Goal: Communication & Community: Share content

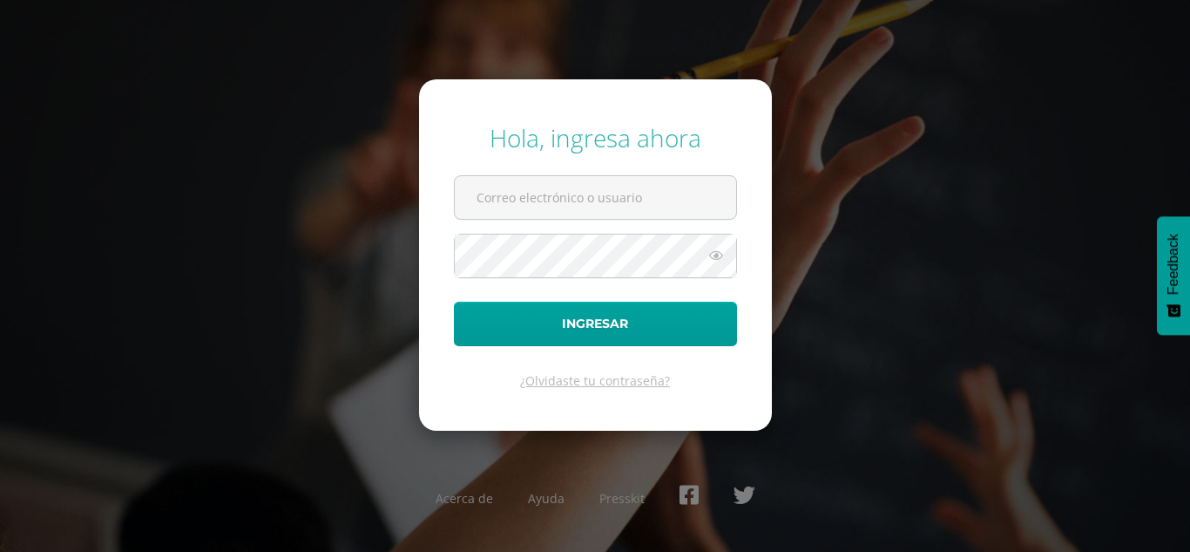
type input "[PERSON_NAME][DOMAIN_NAME][EMAIL_ADDRESS][DOMAIN_NAME]"
click at [714, 261] on icon at bounding box center [716, 255] width 23 height 21
click at [714, 261] on icon at bounding box center [715, 255] width 24 height 21
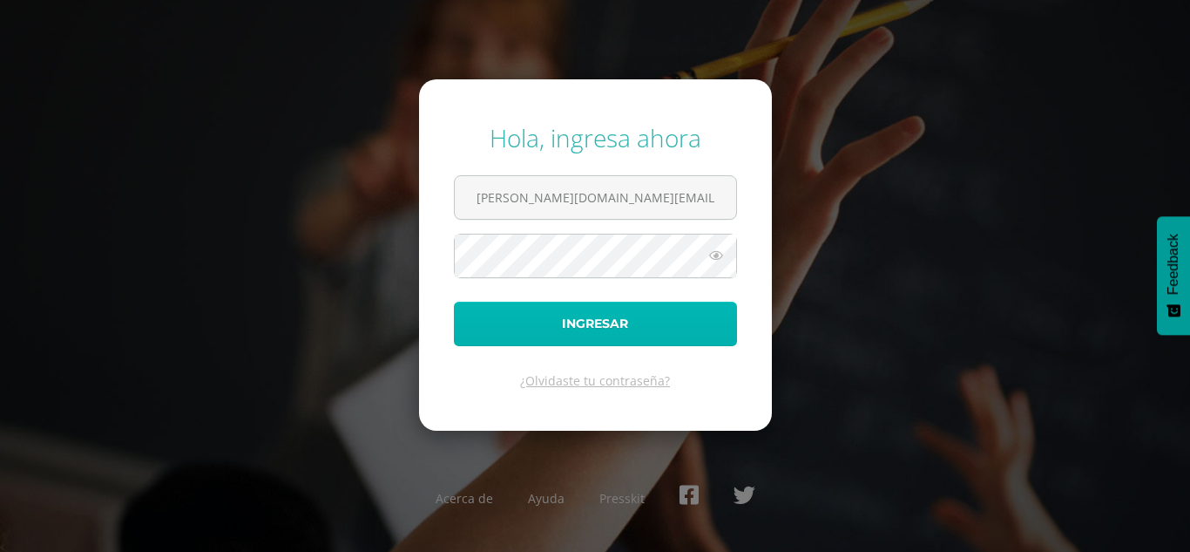
click at [611, 316] on button "Ingresar" at bounding box center [595, 324] width 283 height 44
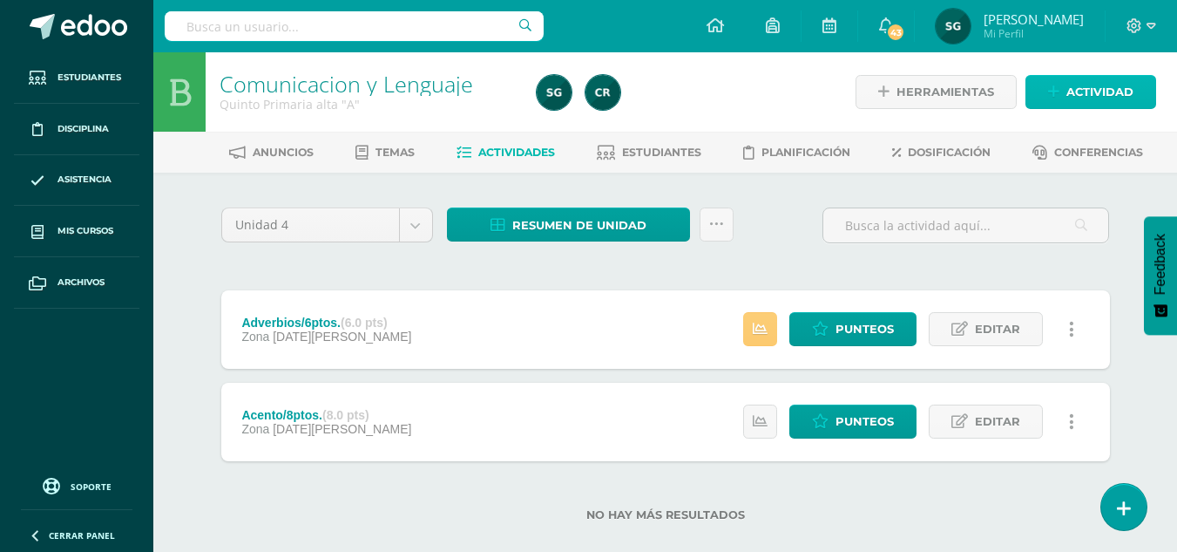
click at [1102, 102] on span "Actividad" at bounding box center [1100, 92] width 67 height 32
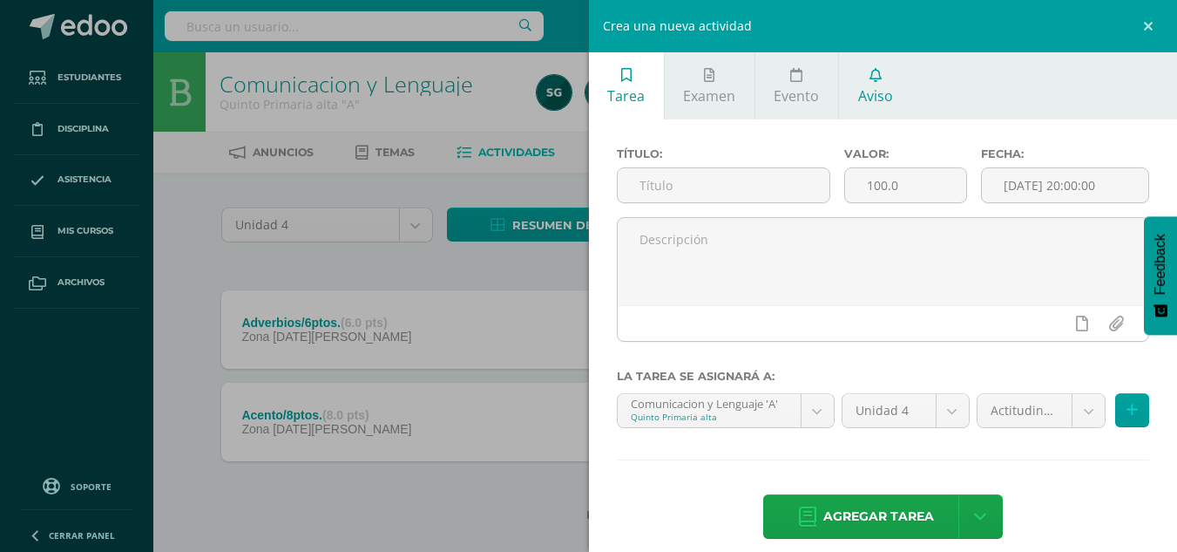
click at [890, 93] on span "Aviso" at bounding box center [875, 95] width 35 height 19
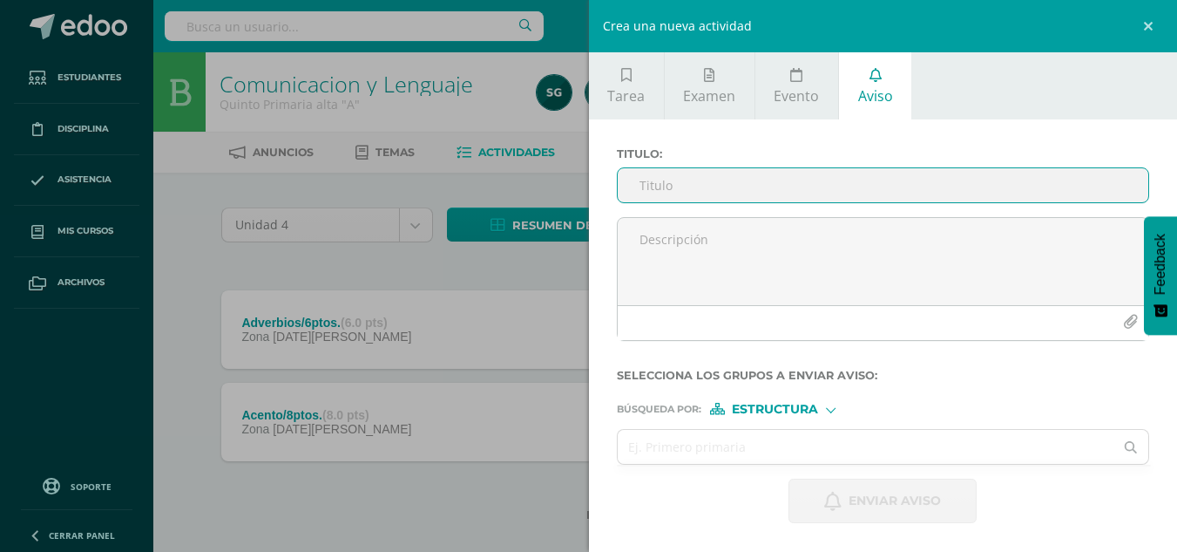
click at [675, 180] on input "Titulo :" at bounding box center [884, 185] width 532 height 34
type input "Proyecto de Lectura - Unidad 4 -"
click at [668, 216] on div "Titulo : Proyecto de Lectura - Unidad 4 -" at bounding box center [883, 182] width 547 height 70
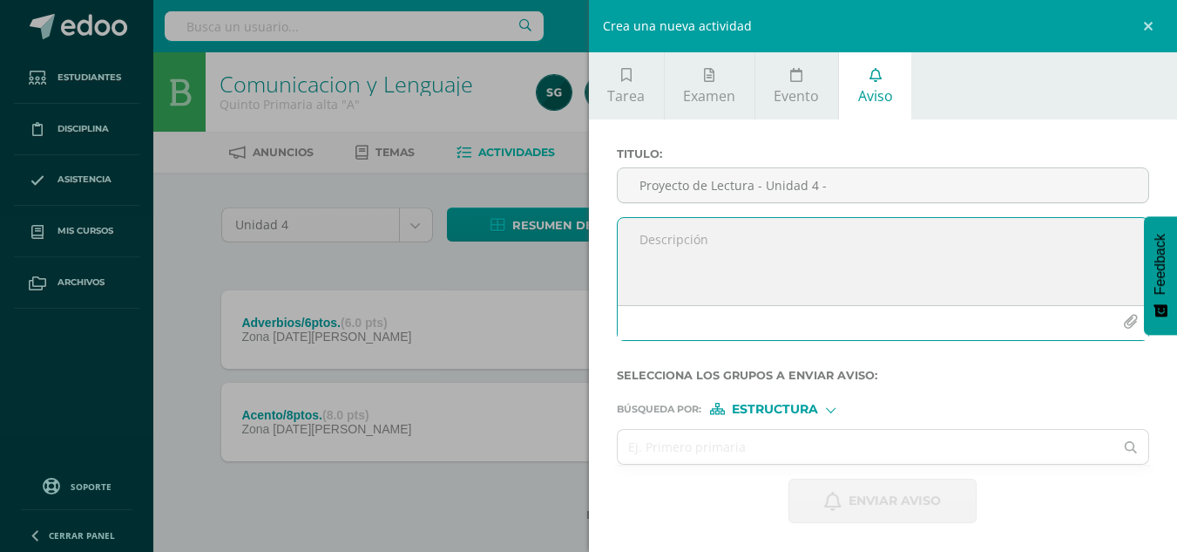
click at [664, 232] on textarea at bounding box center [884, 261] width 532 height 87
paste textarea "Loremip Dolorsitame Consectet ADIPISCI ELITSEDDO EIUS: TEMPORI UTLAB ETDOLORE M…"
type textarea "Loremip Dolorsitame Consectet ADIPISCI ELITSEDDO EIUS: TEMPORI UTLAB ETDOLORE M…"
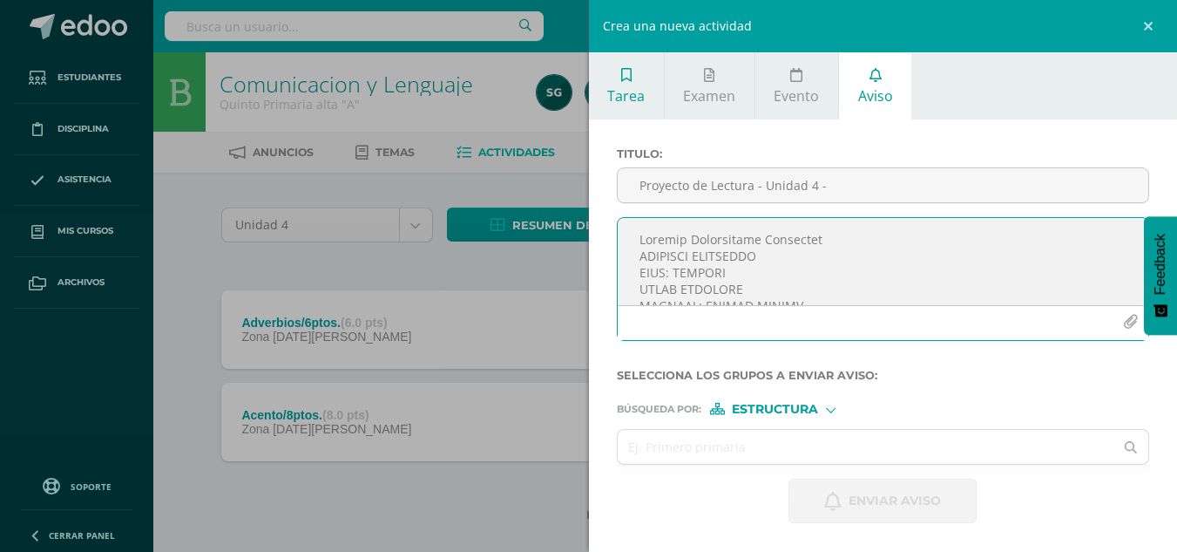
drag, startPoint x: 882, startPoint y: 284, endPoint x: 637, endPoint y: 96, distance: 308.9
click at [637, 96] on div "Tarea Examen Evento Aviso Título: Valor: 100.0 Fecha: [DATE] 20:00:00 La tarea …" at bounding box center [883, 301] width 589 height 499
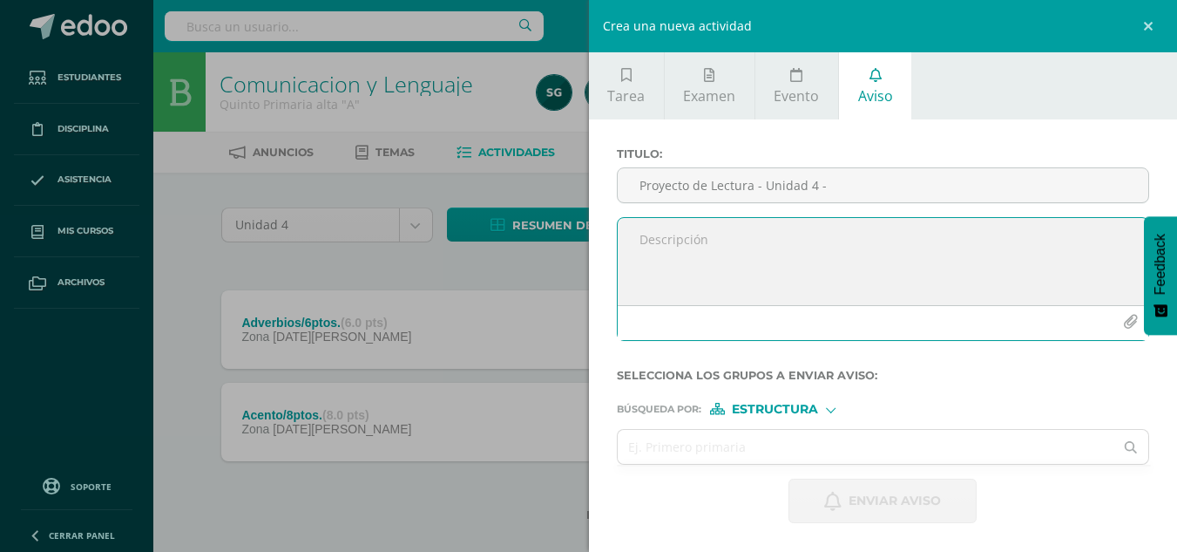
paste textarea "Estimados padres de familia: Reciban un cordial saludo. Les informamos que a pa…"
click at [727, 299] on textarea "Estimados padres de familia: Reciban un cordial saludo. Les informamos que a pa…" at bounding box center [884, 261] width 532 height 87
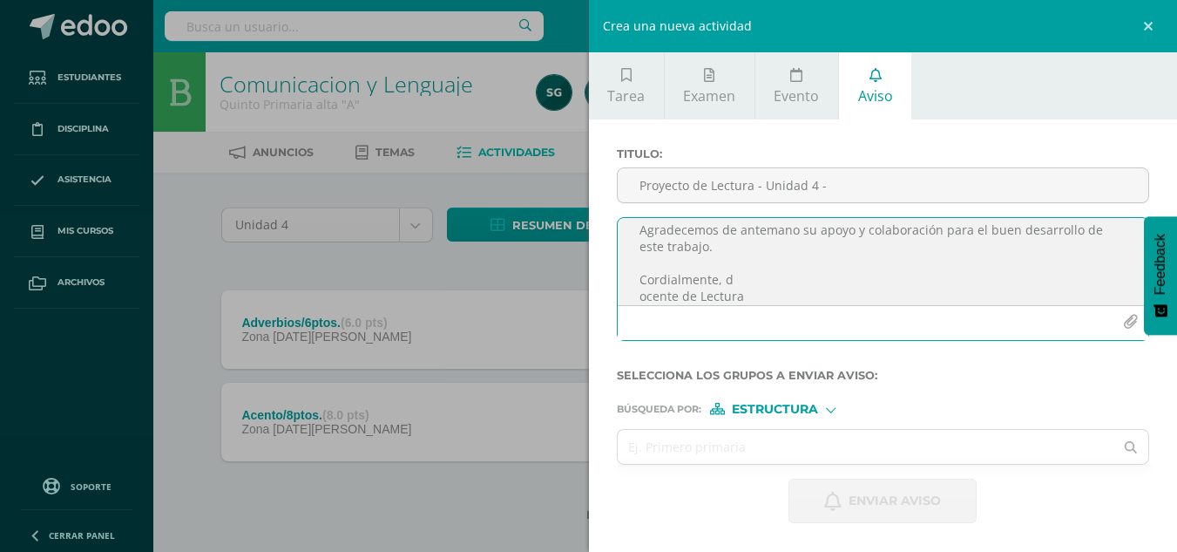
scroll to position [291, 0]
click at [748, 299] on textarea "Estimados padres de familia: Reciban un cordial saludo. Les informamos que a pa…" at bounding box center [884, 261] width 532 height 87
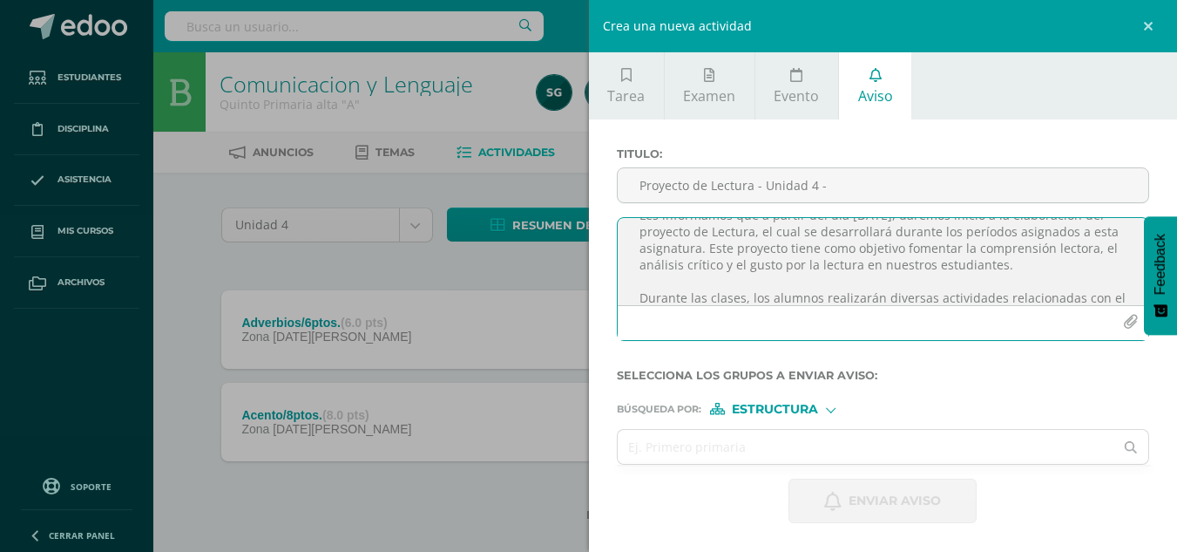
scroll to position [0, 0]
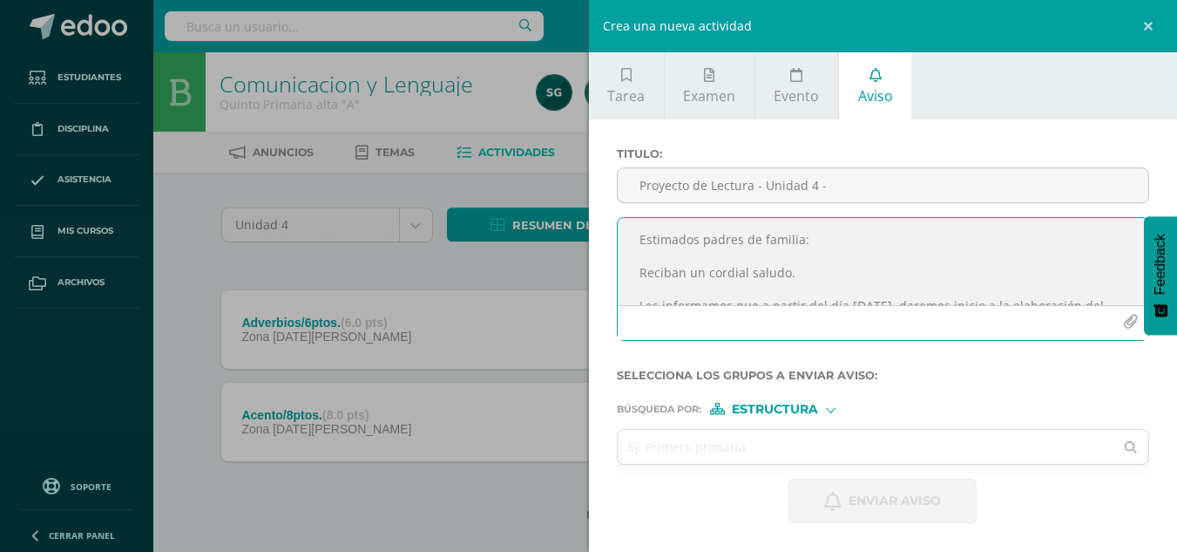
click at [799, 241] on textarea "Estimados padres de familia: Reciban un cordial saludo. Les informamos que a pa…" at bounding box center [884, 261] width 532 height 87
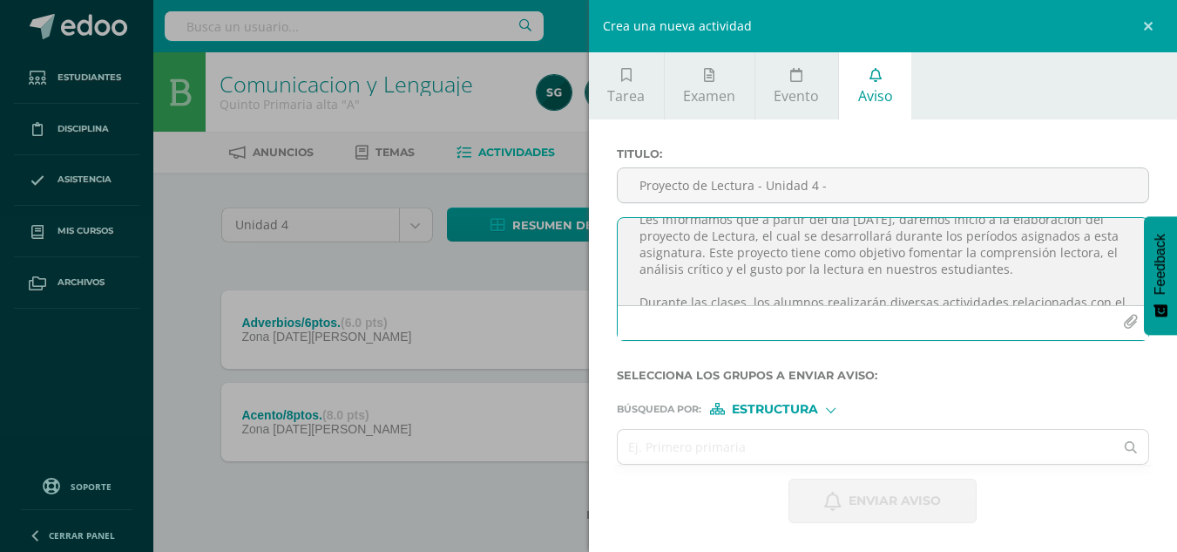
scroll to position [93, 0]
drag, startPoint x: 713, startPoint y: 280, endPoint x: 803, endPoint y: 242, distance: 97.3
click at [803, 242] on textarea "Estimados padres de familia y alumnos: Reciban un cordial saludo. Les informamo…" at bounding box center [884, 261] width 532 height 87
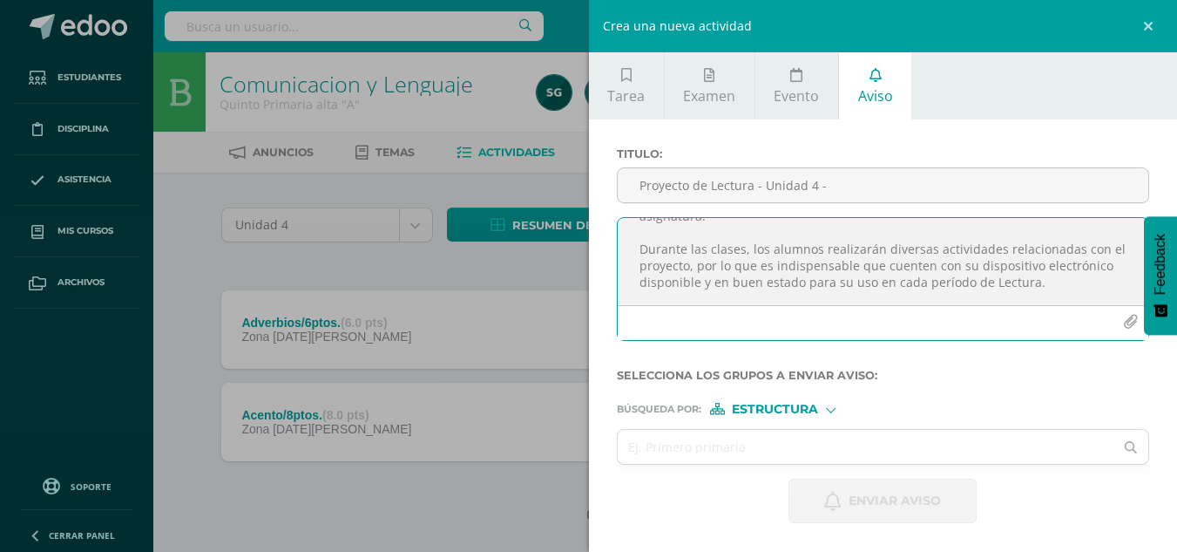
click at [1088, 249] on textarea "Estimados padres de familia y alumnos: Reciban un cordial saludo. Les informamo…" at bounding box center [884, 261] width 532 height 87
click at [940, 268] on textarea "Estimados padres de familia y alumnos: Reciban un cordial saludo. Les informamo…" at bounding box center [884, 261] width 532 height 87
click at [1042, 265] on textarea "Estimados padres de familia y alumnos: Reciban un cordial saludo. Les informamo…" at bounding box center [884, 261] width 532 height 87
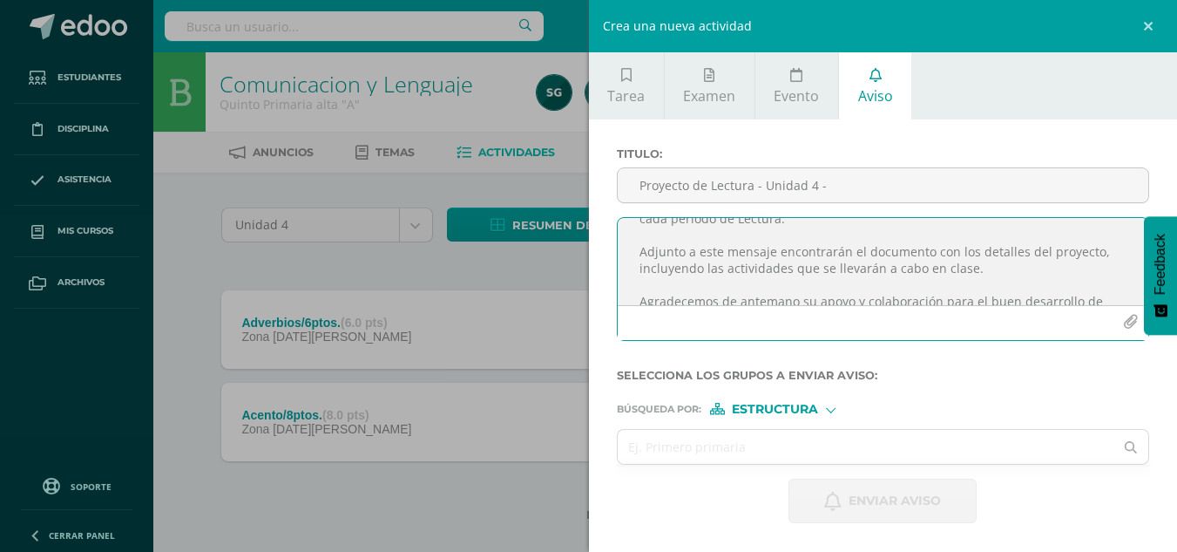
scroll to position [198, 0]
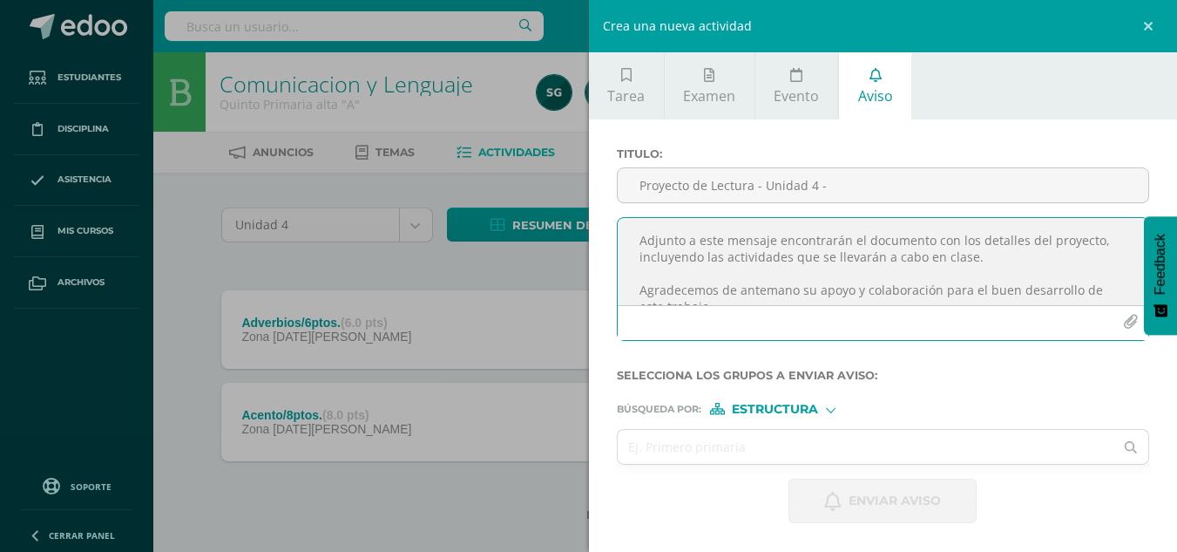
type textarea "Estimados padres de familia y alumnos: Reciban un cordial saludo. Les informamo…"
click at [1129, 326] on icon "button" at bounding box center [1130, 322] width 15 height 15
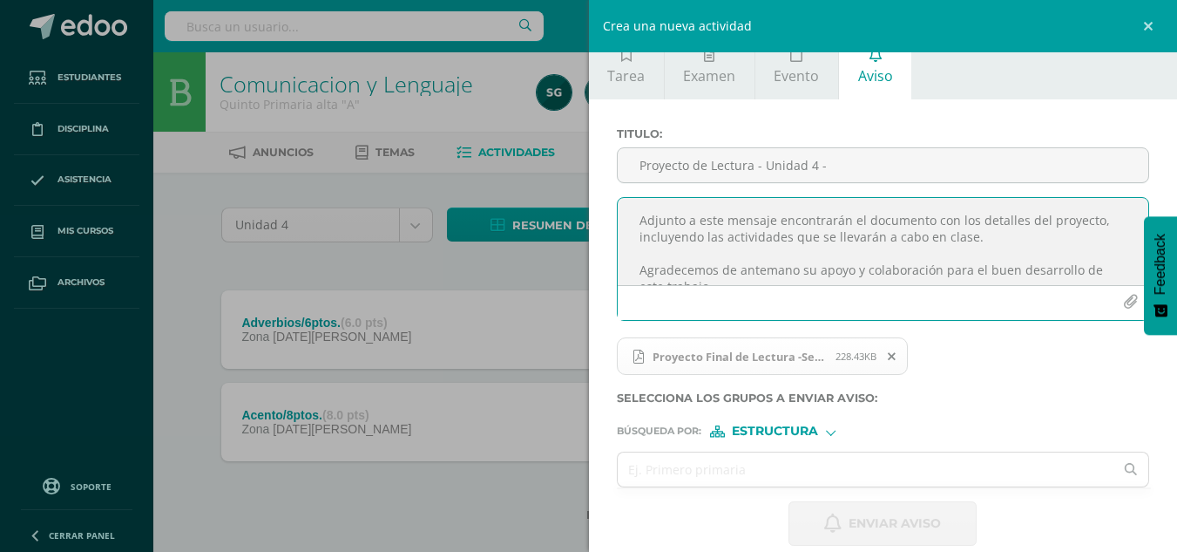
scroll to position [42, 0]
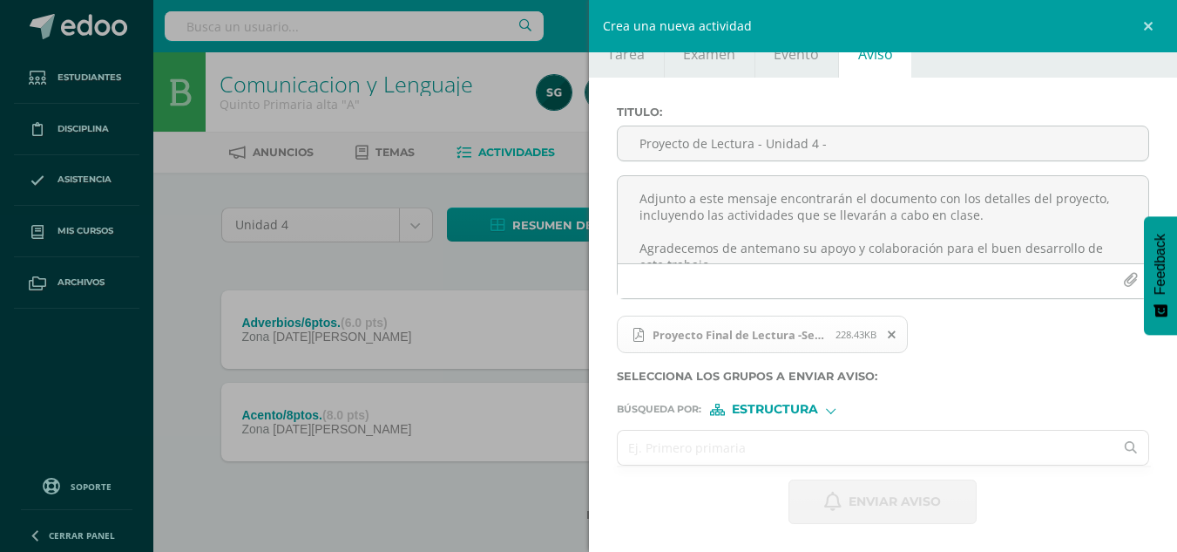
click at [769, 443] on input "text" at bounding box center [866, 448] width 497 height 34
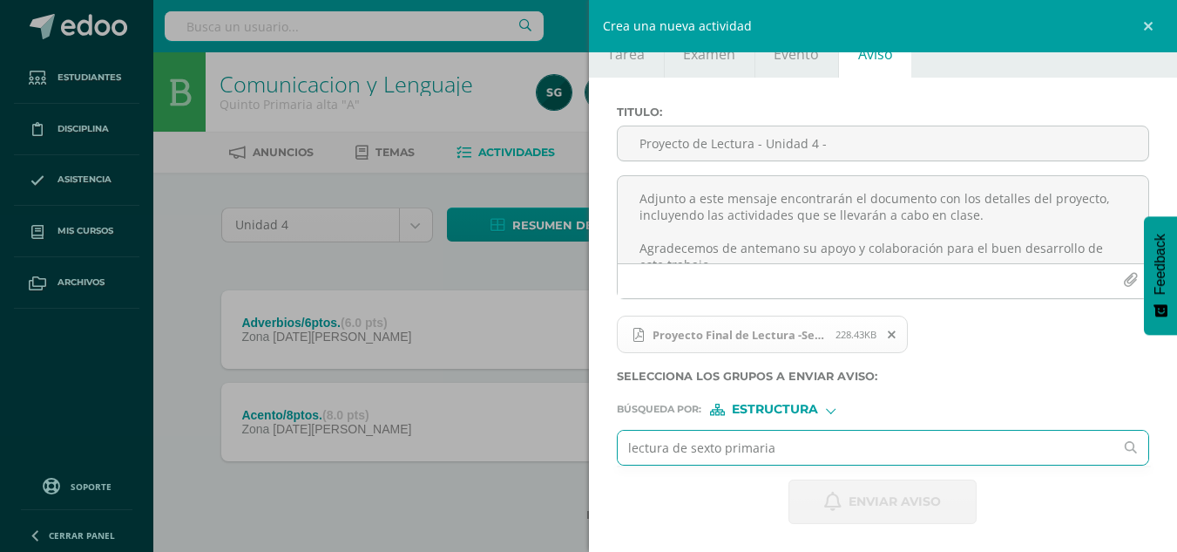
type input "lectura de sexto primaria"
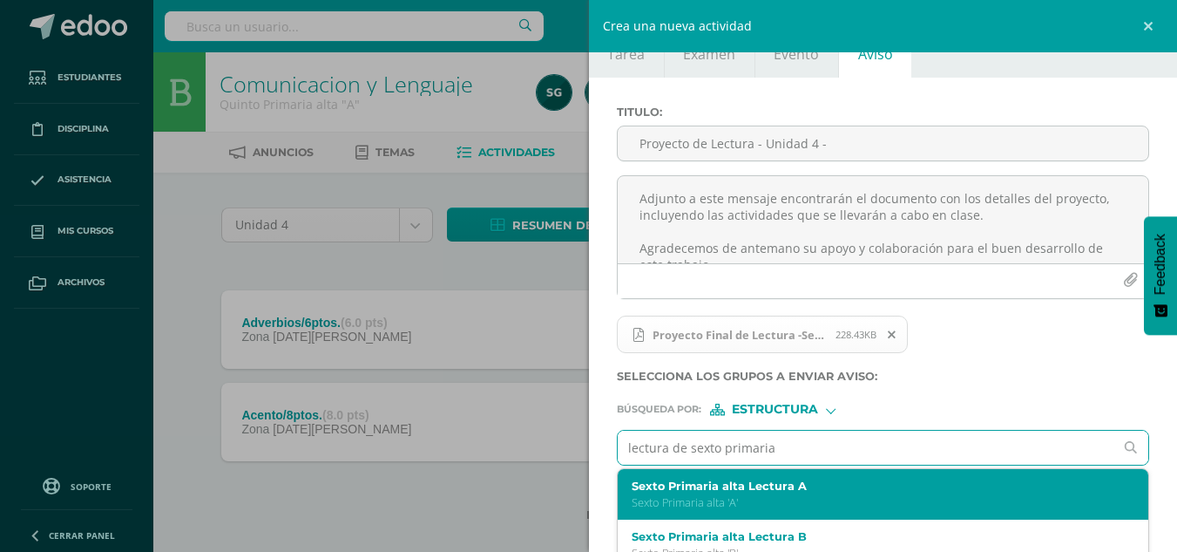
click at [743, 481] on label "Sexto Primaria alta Lectura A" at bounding box center [872, 485] width 481 height 13
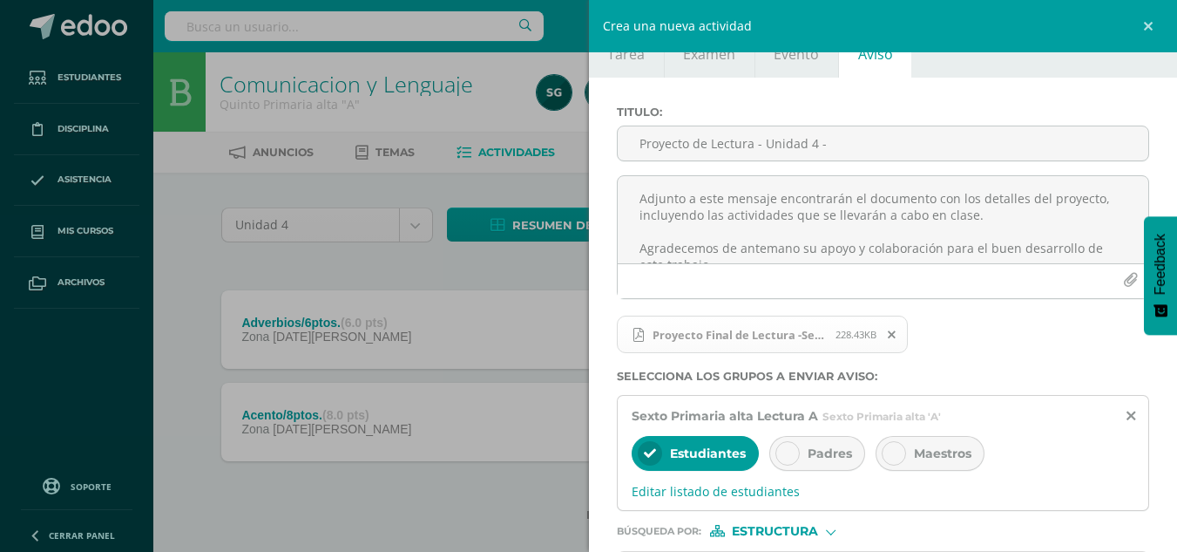
click at [783, 453] on icon at bounding box center [788, 453] width 12 height 12
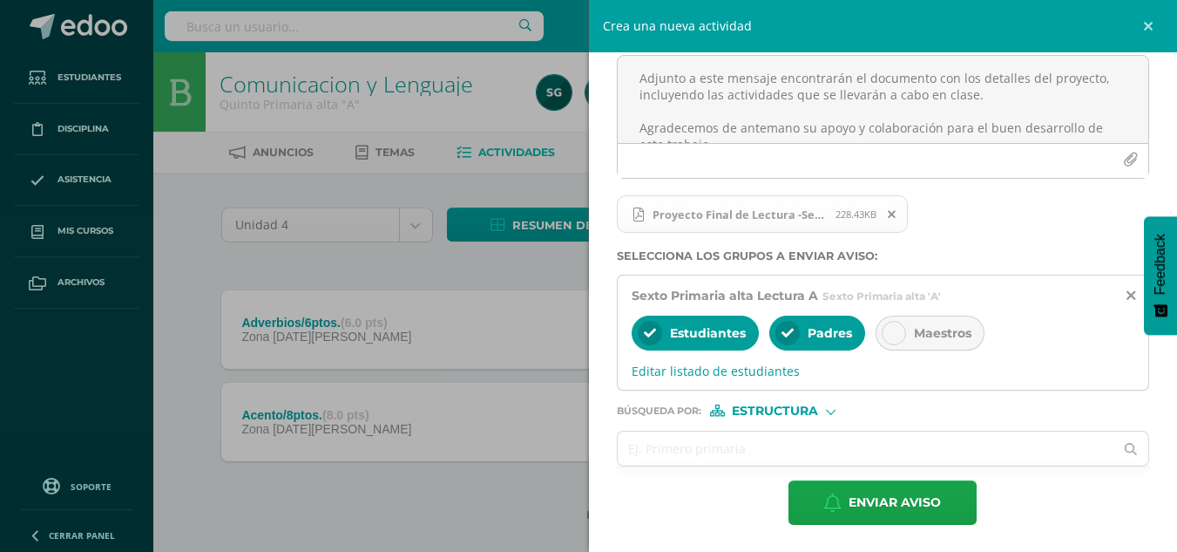
scroll to position [163, 0]
click at [657, 451] on input "text" at bounding box center [866, 448] width 497 height 34
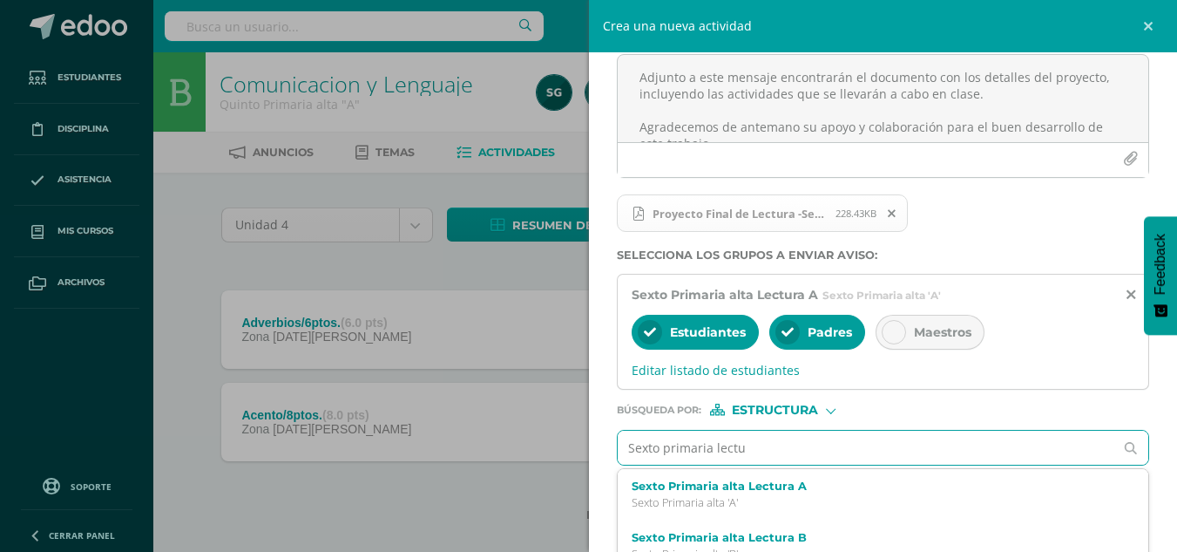
type input "Sexto primaria lectur"
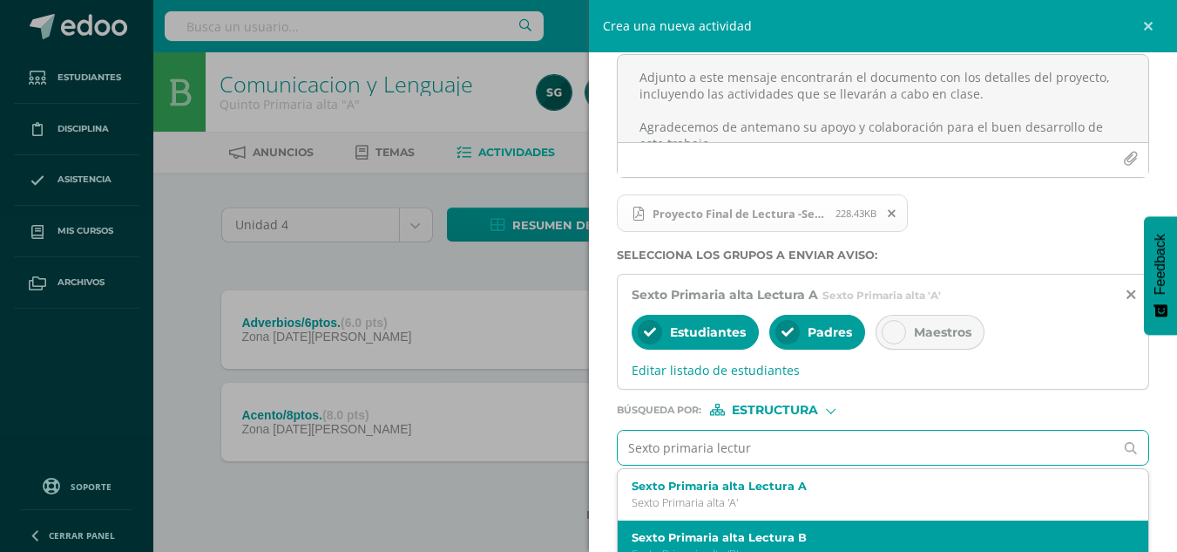
click at [740, 531] on label "Sexto Primaria alta Lectura B" at bounding box center [872, 537] width 481 height 13
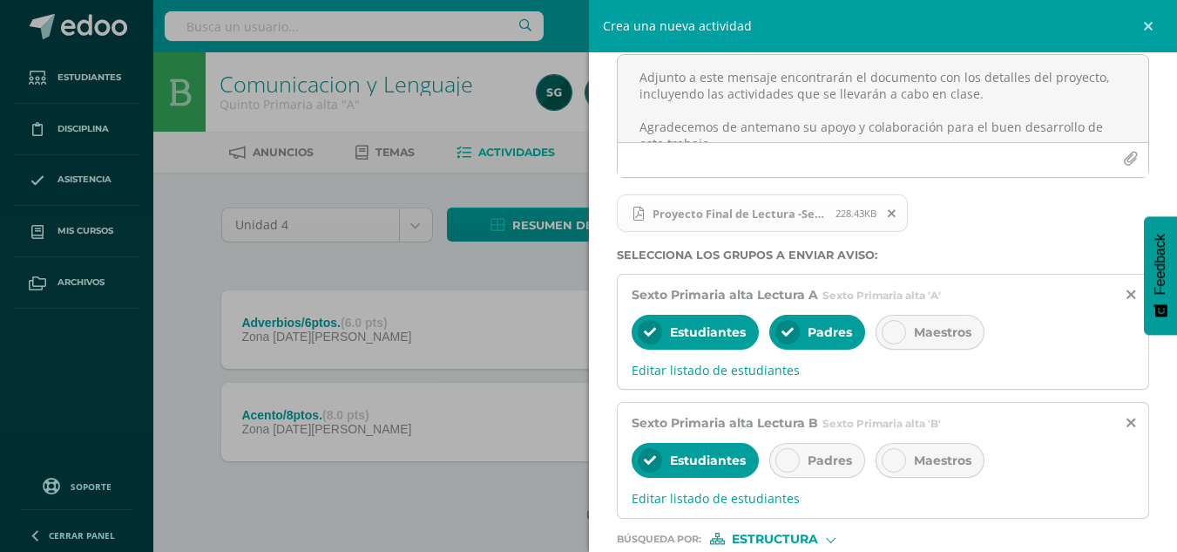
click at [790, 459] on icon at bounding box center [788, 460] width 12 height 12
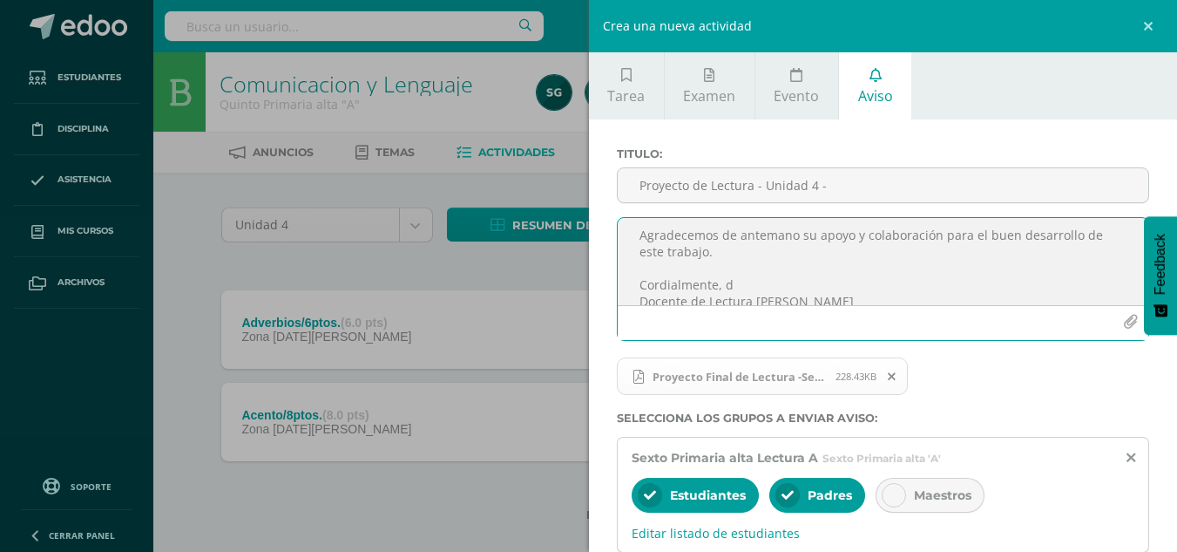
scroll to position [270, 0]
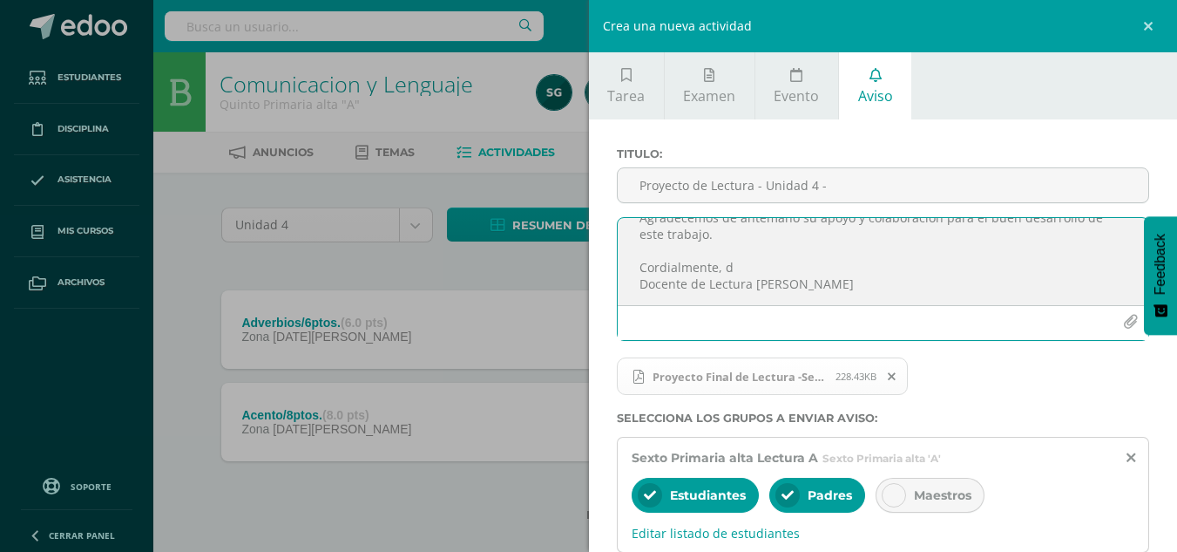
click at [732, 268] on textarea "Estimados padres de familia y alumnos: Reciban un cordial saludo. Les informamo…" at bounding box center [884, 261] width 532 height 87
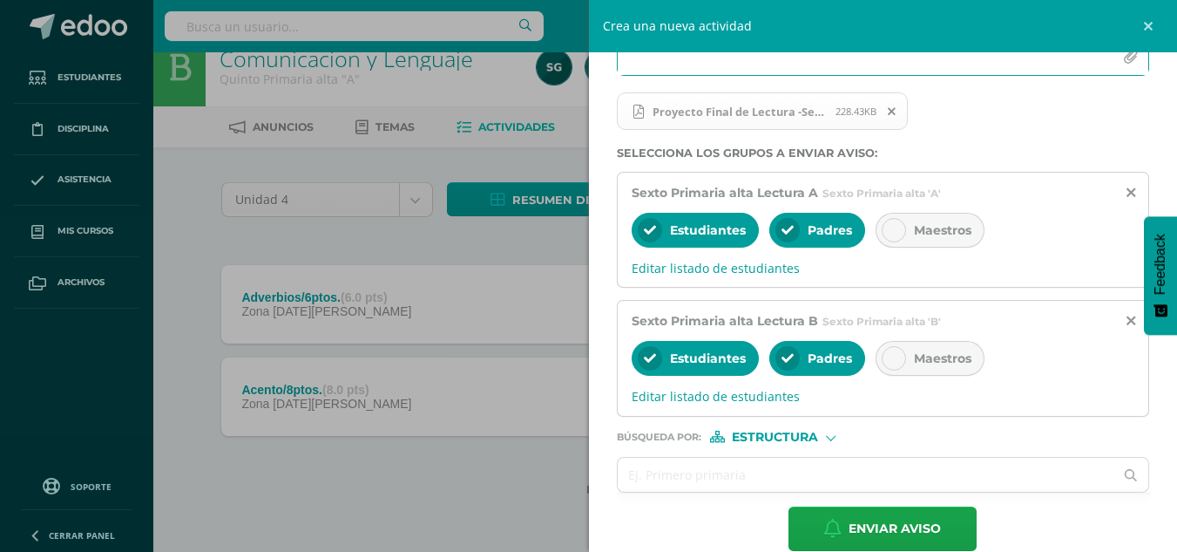
scroll to position [290, 0]
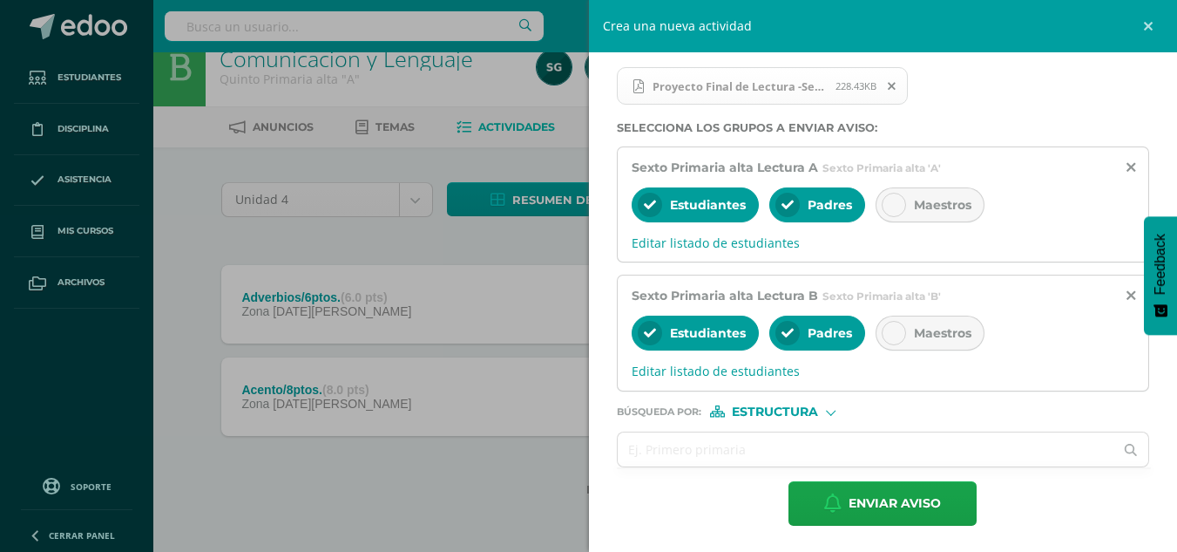
type textarea "Estimados padres de familia y alumnos: Reciban un cordial saludo. Les informamo…"
click at [771, 407] on span "Estructura" at bounding box center [775, 412] width 86 height 10
click at [779, 457] on span "Persona" at bounding box center [781, 457] width 63 height 10
click at [689, 444] on input "text" at bounding box center [866, 449] width 497 height 34
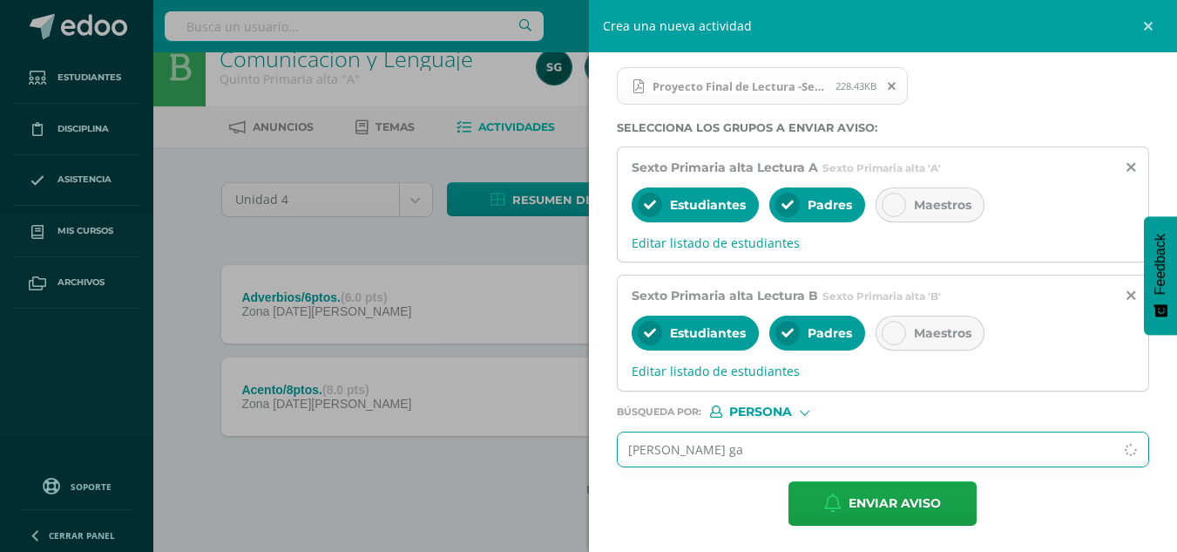
type input "[PERSON_NAME]"
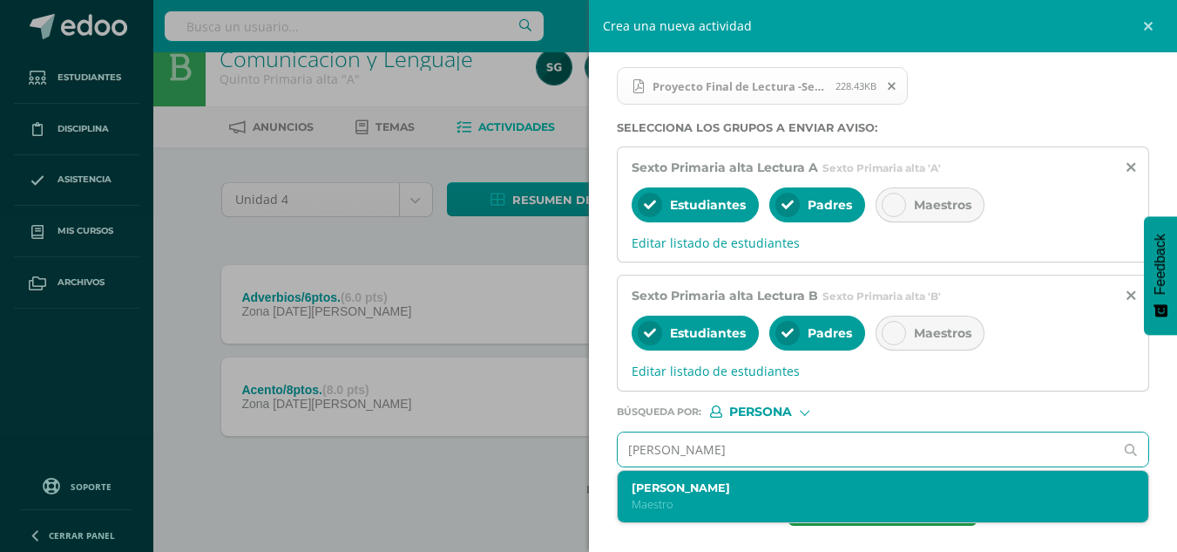
click at [695, 495] on div "[PERSON_NAME]" at bounding box center [872, 496] width 481 height 31
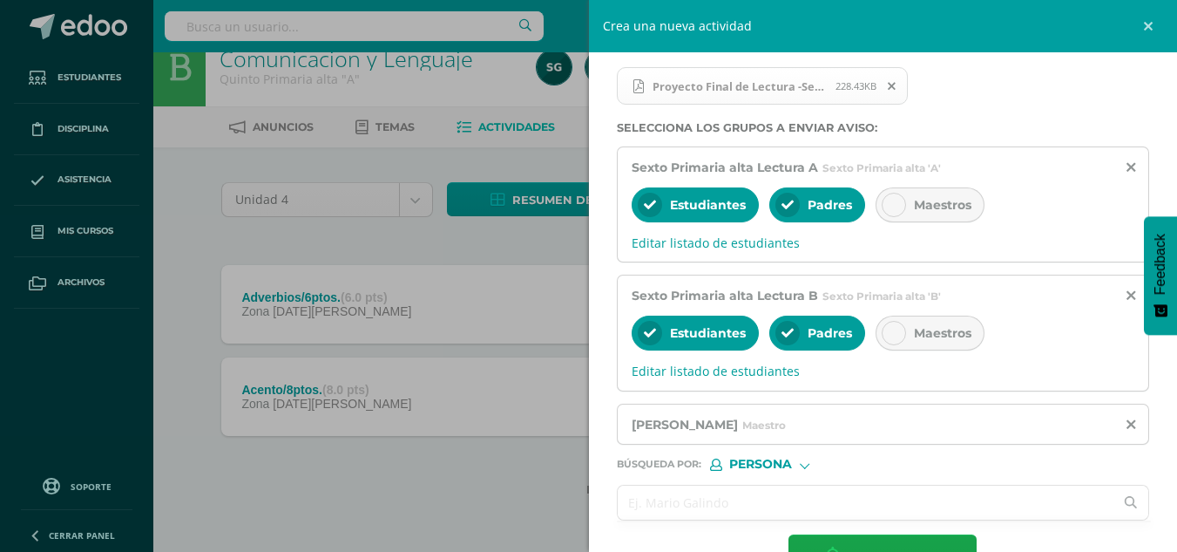
click at [712, 488] on input "text" at bounding box center [866, 502] width 497 height 34
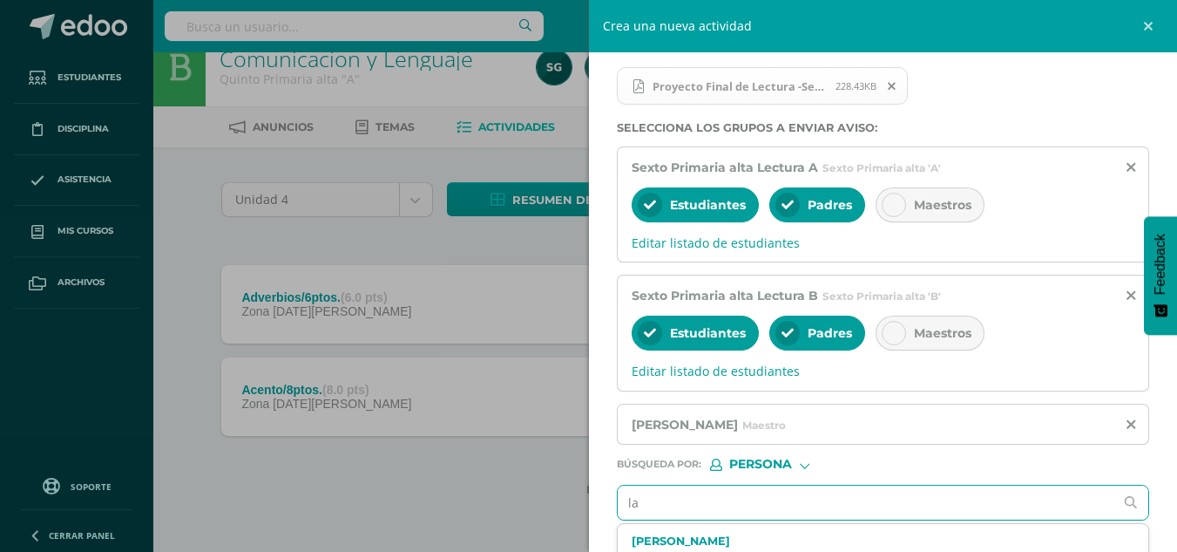
type input "l"
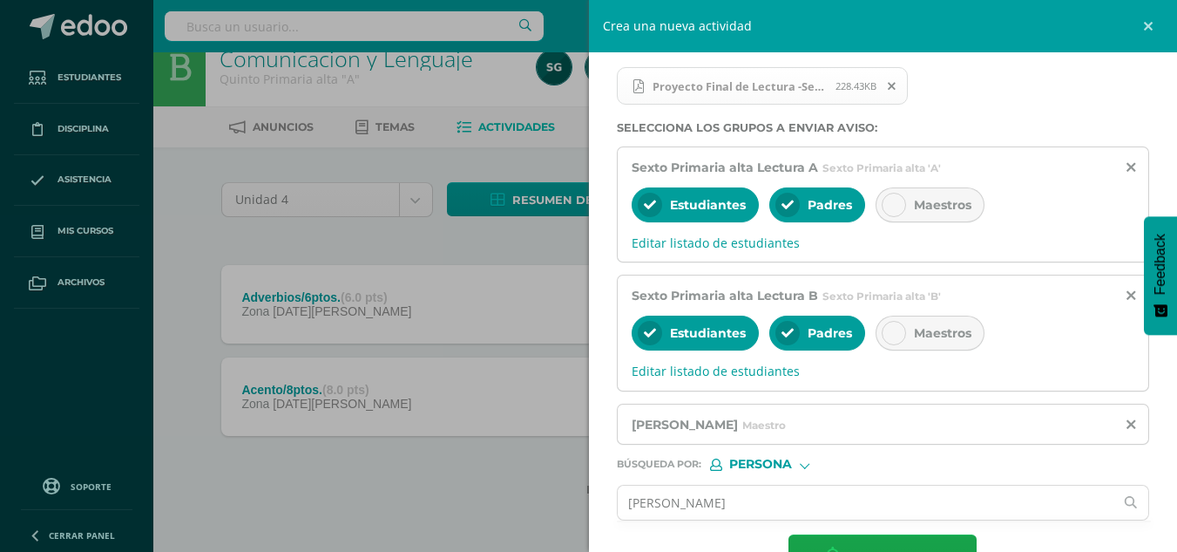
scroll to position [345, 0]
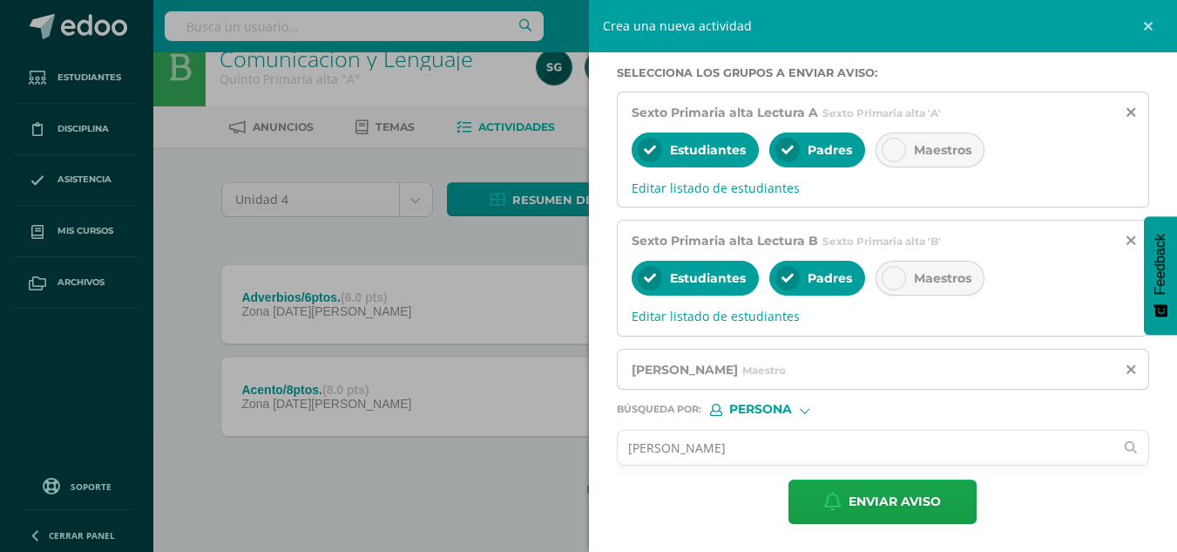
click at [824, 446] on input "[PERSON_NAME]" at bounding box center [866, 448] width 497 height 34
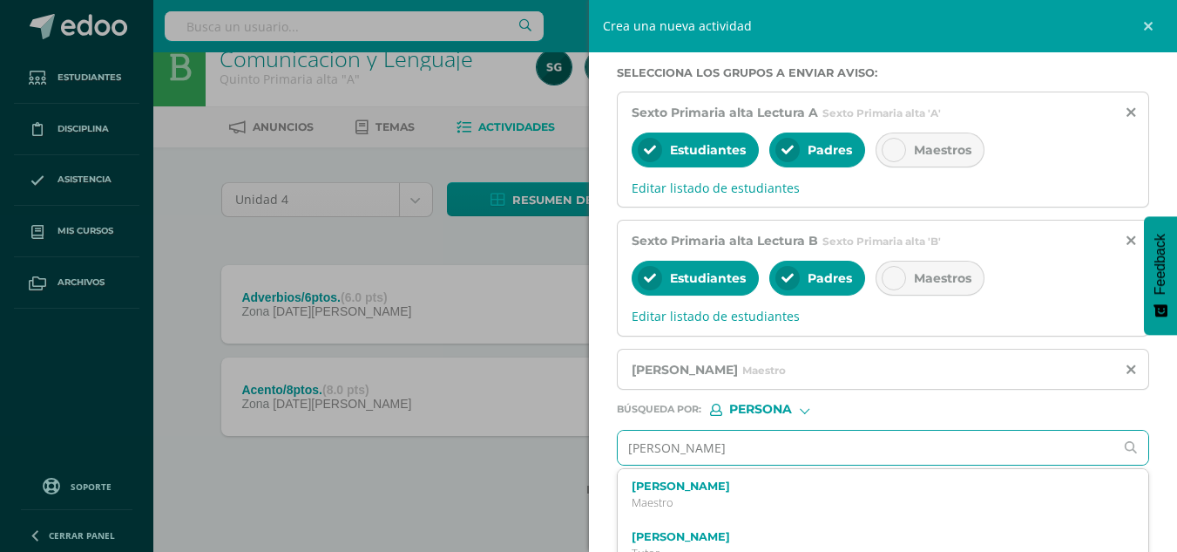
type input "[PERSON_NAME]"
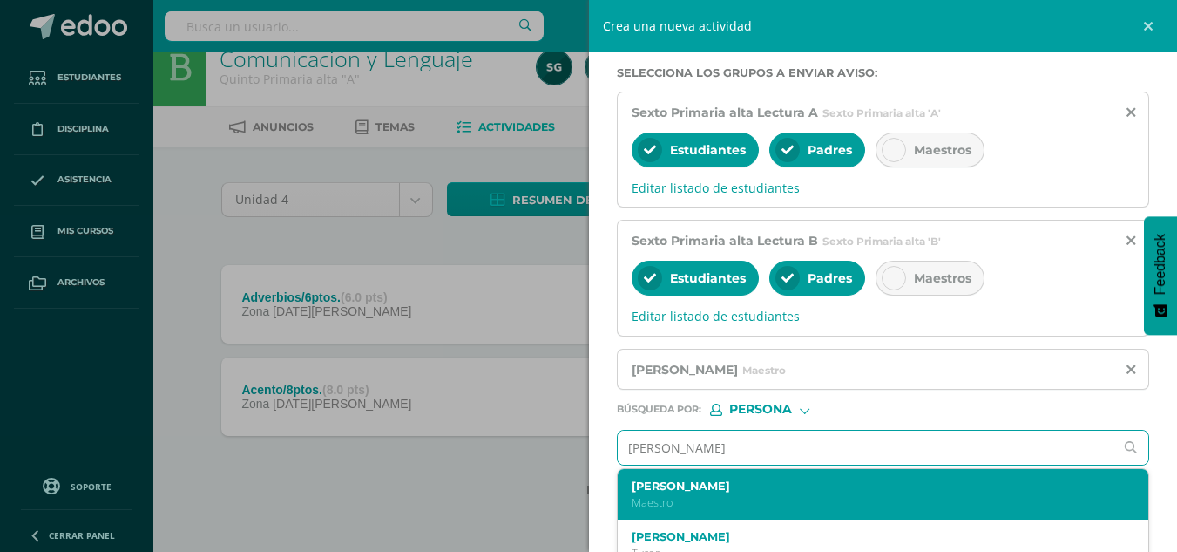
click at [697, 482] on label "[PERSON_NAME]" at bounding box center [872, 485] width 481 height 13
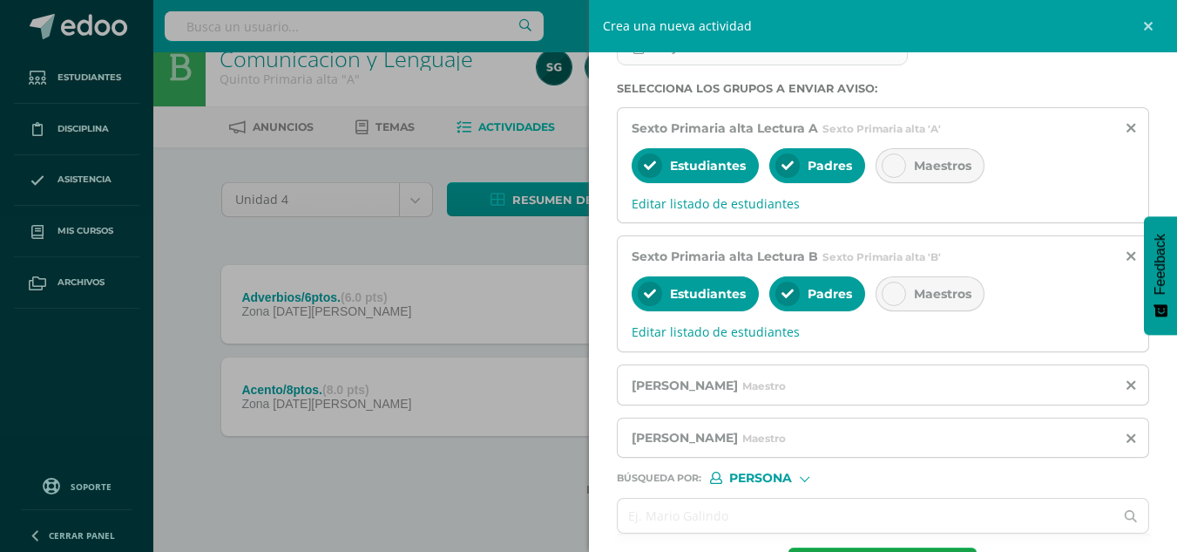
scroll to position [397, 0]
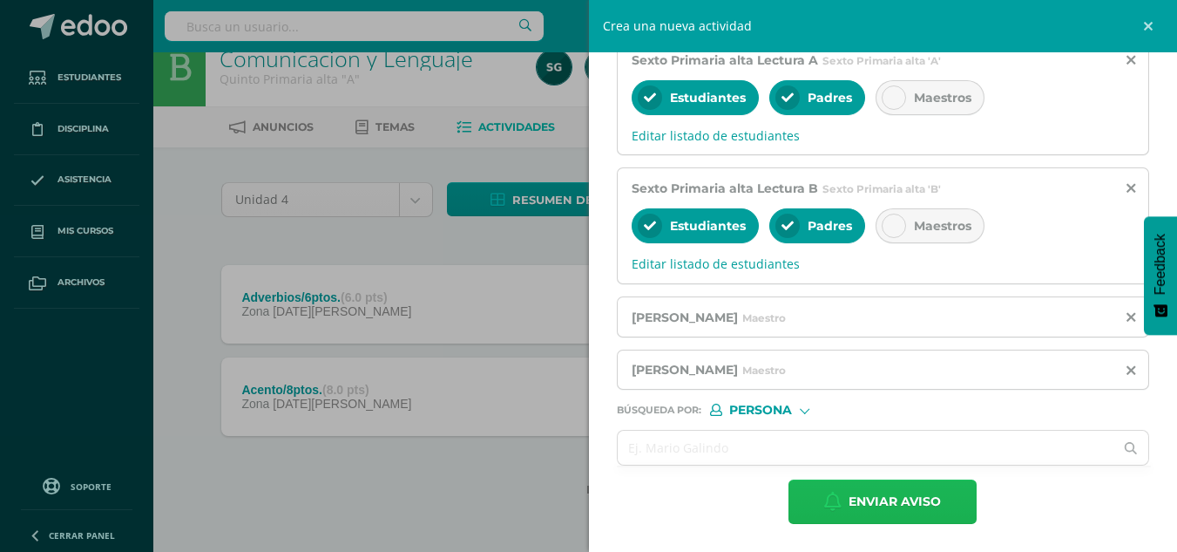
click at [892, 501] on span "Enviar aviso" at bounding box center [895, 501] width 92 height 43
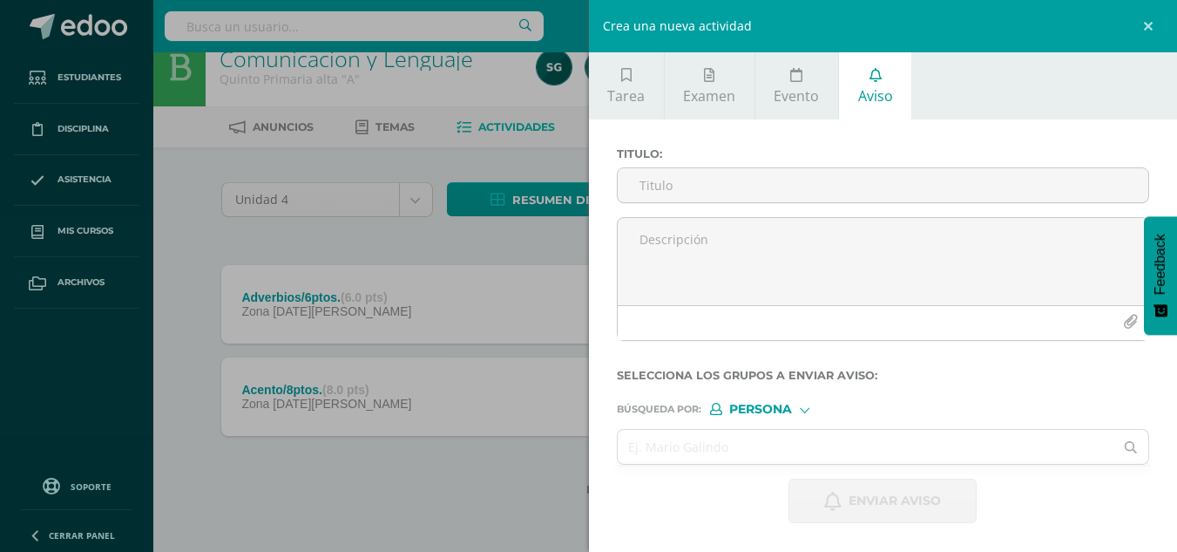
scroll to position [0, 0]
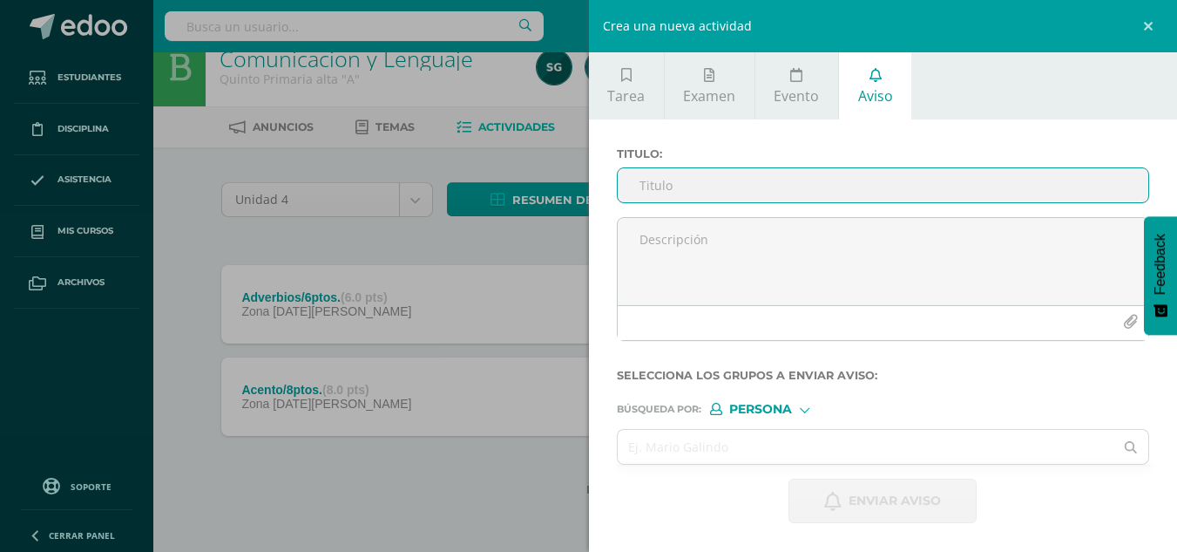
click at [725, 192] on input "Titulo :" at bounding box center [884, 185] width 532 height 34
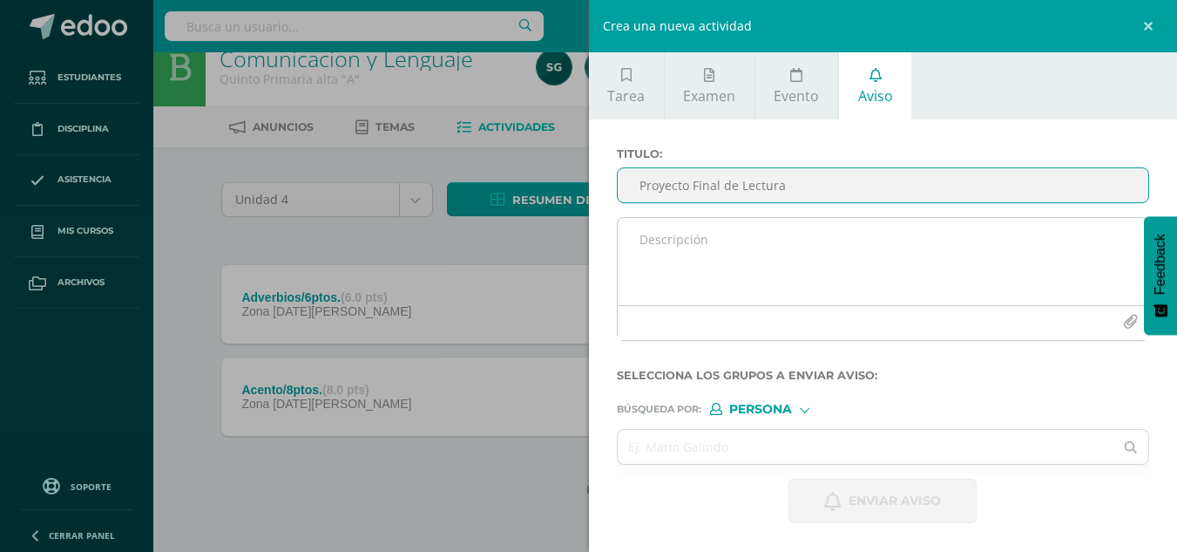
type input "Proyecto Final de Lectura"
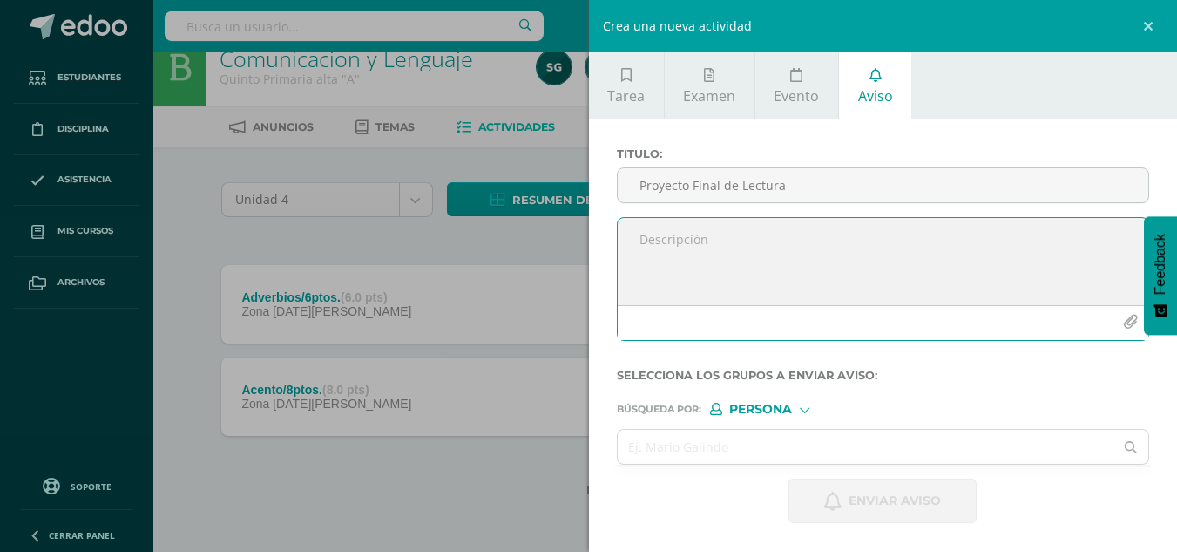
click at [671, 241] on textarea at bounding box center [884, 261] width 532 height 87
paste textarea "Estimados padres de familia: Reciban un cordial saludo. Por medio del presente,…"
click at [798, 238] on textarea "Estimados padres de familia: Reciban un cordial saludo. Por medio del presente,…" at bounding box center [884, 261] width 532 height 87
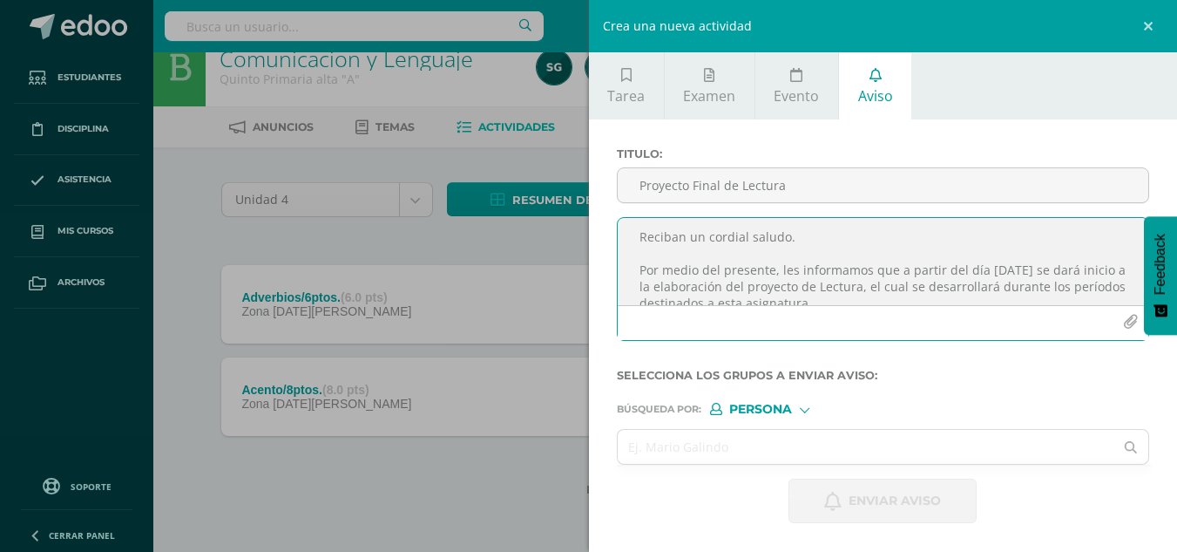
scroll to position [40, 0]
click at [795, 265] on textarea "Estimados padres de familia y alumnos: Reciban un cordial saludo. Por medio del…" at bounding box center [884, 261] width 532 height 87
click at [865, 267] on textarea "Estimados padres de familia y alumnos: Reciban un cordial saludo. Por medio del…" at bounding box center [884, 261] width 532 height 87
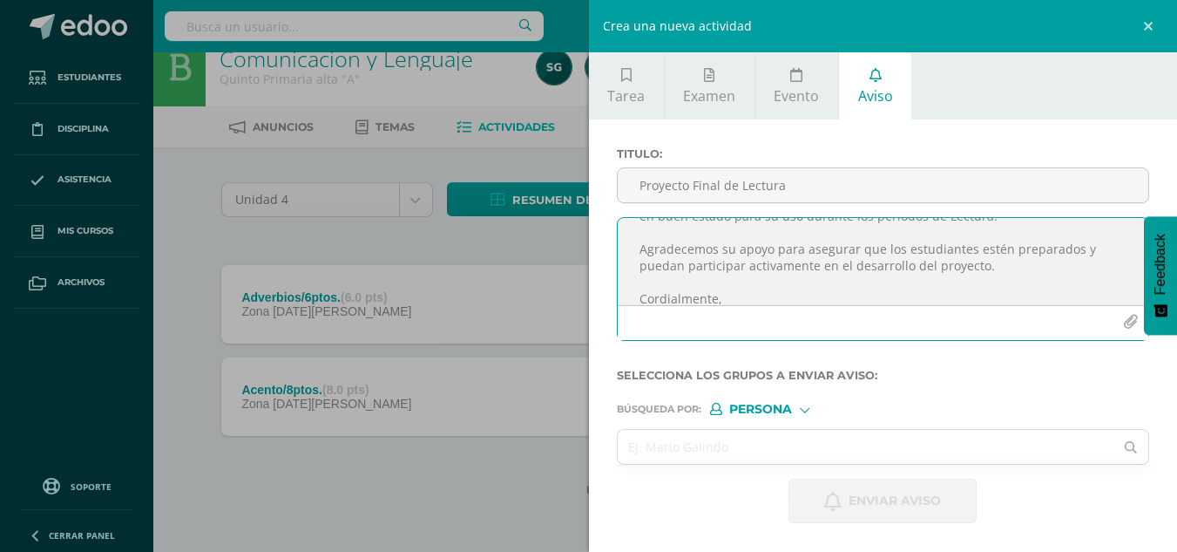
scroll to position [237, 0]
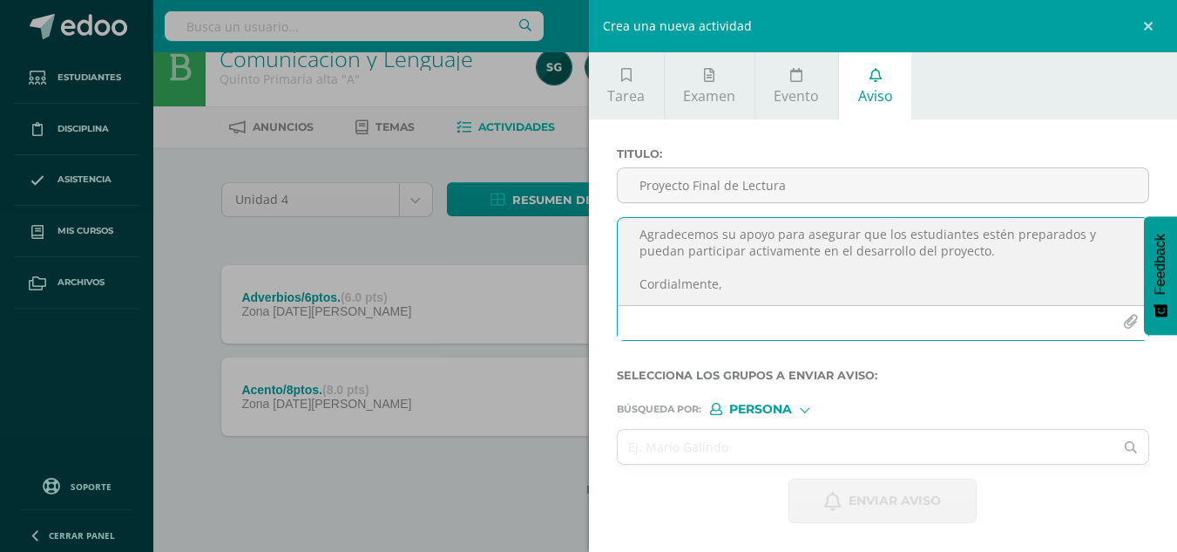
click at [729, 281] on textarea "Estimados padres de familia y alumnos: Reciban un cordial saludo. Por medio del…" at bounding box center [884, 261] width 532 height 87
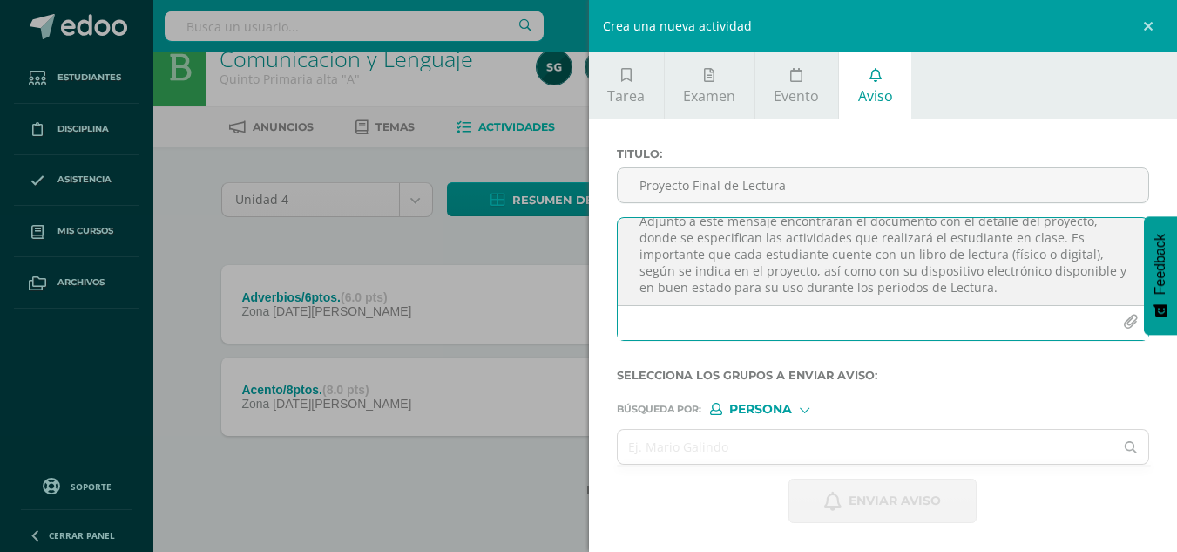
scroll to position [157, 0]
click at [725, 285] on textarea "Estimados padres de familia y alumnos: Reciban un cordial saludo. Por medio del…" at bounding box center [884, 261] width 532 height 87
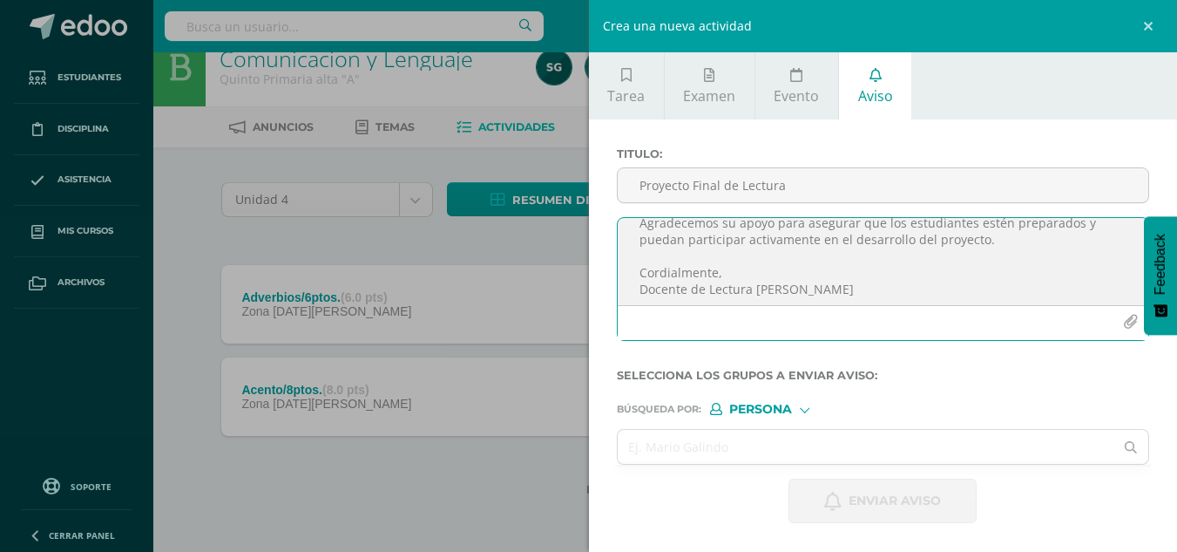
scroll to position [254, 0]
type textarea "Estimados padres de familia y alumnos: Reciban un cordial saludo. Por medio del…"
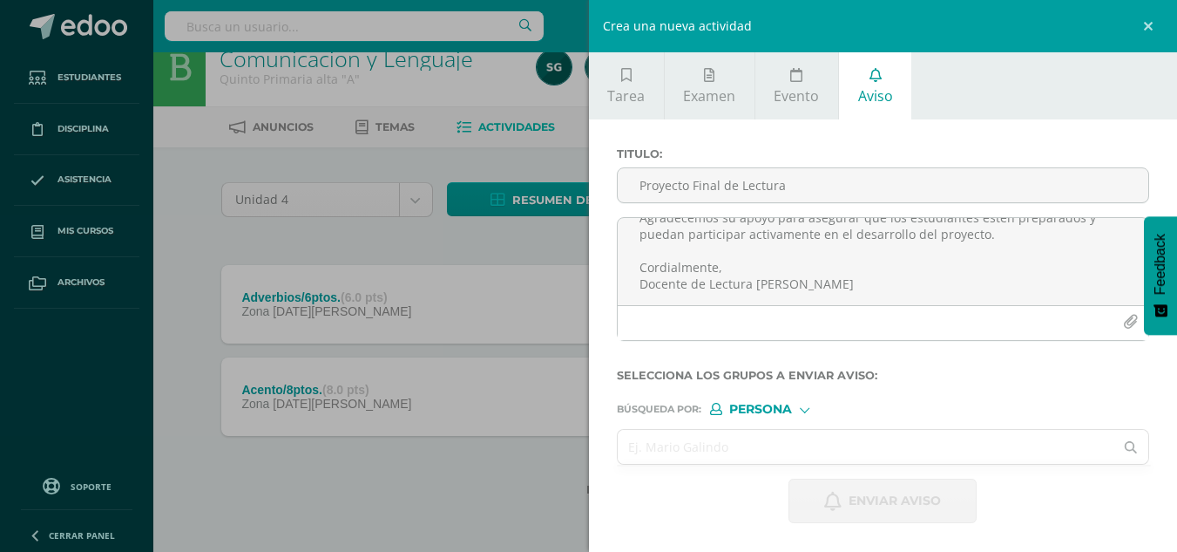
click at [713, 447] on input "text" at bounding box center [866, 447] width 497 height 34
click at [757, 409] on span "Persona" at bounding box center [760, 409] width 63 height 10
click at [763, 431] on span "Estructura" at bounding box center [797, 432] width 86 height 10
click at [702, 445] on input "text" at bounding box center [866, 447] width 497 height 34
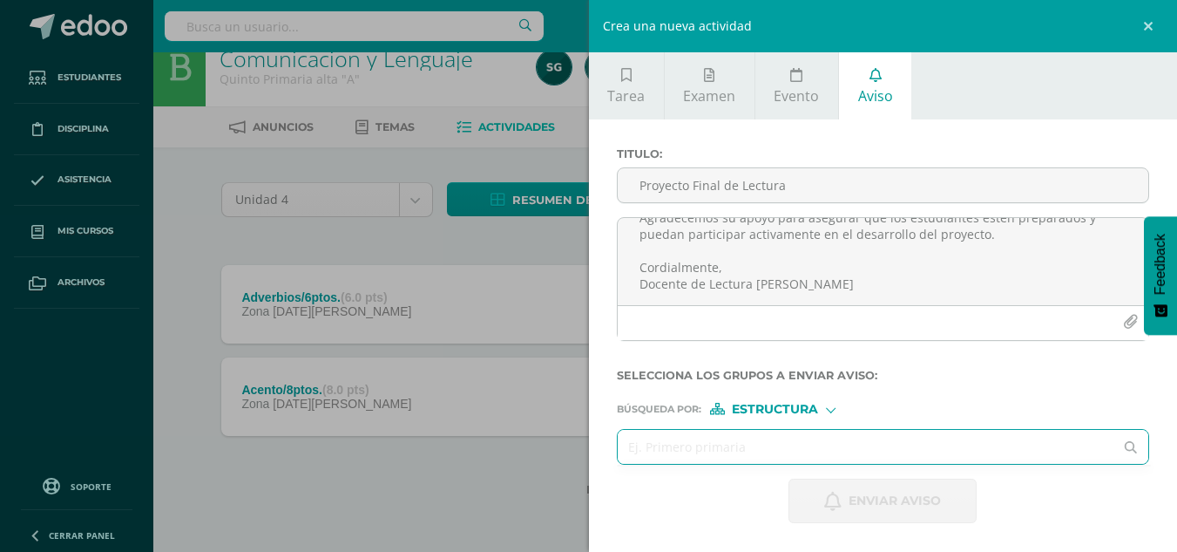
type input "q"
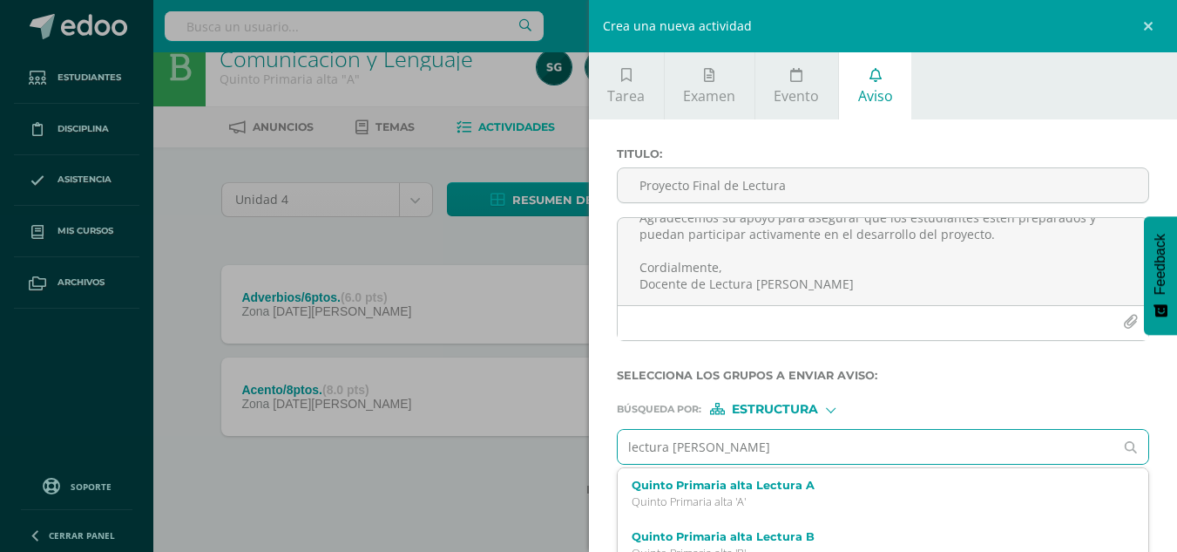
type input "lectura [PERSON_NAME]"
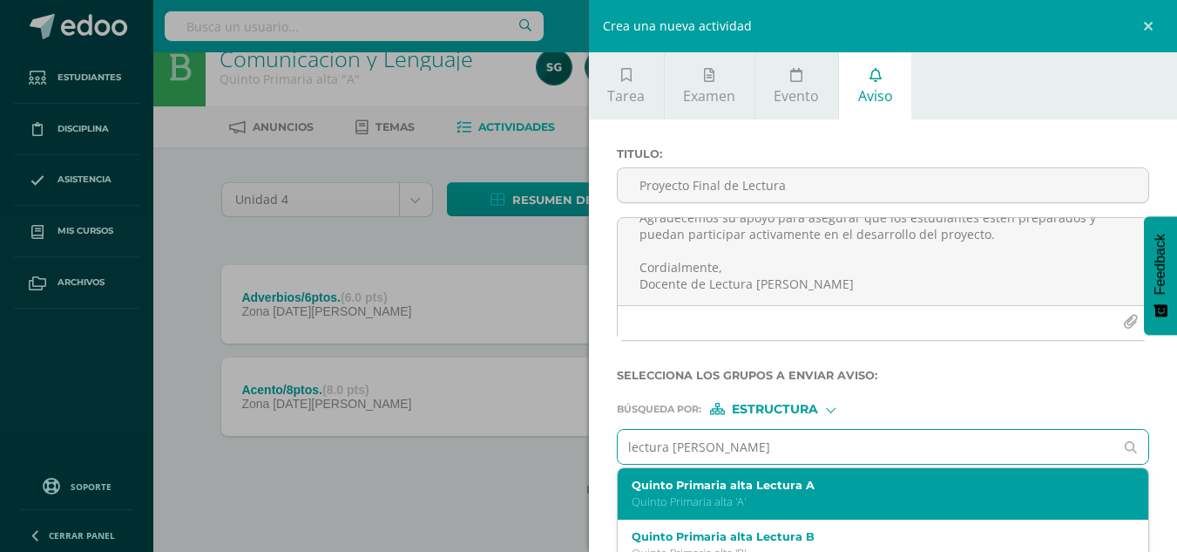
click at [719, 486] on label "Quinto Primaria alta Lectura A" at bounding box center [872, 484] width 481 height 13
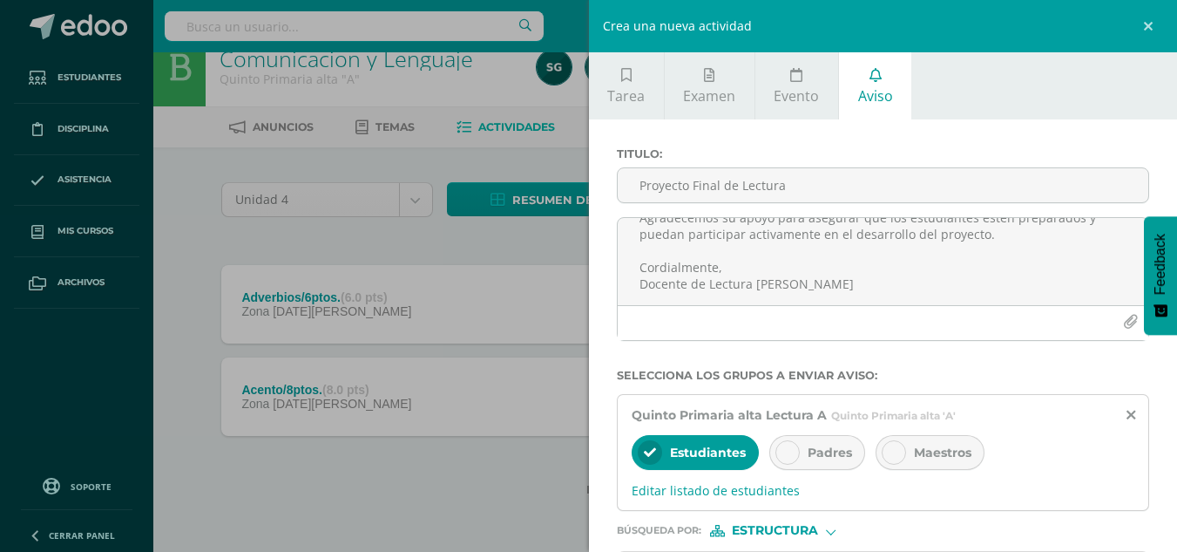
click at [780, 458] on div at bounding box center [788, 452] width 24 height 24
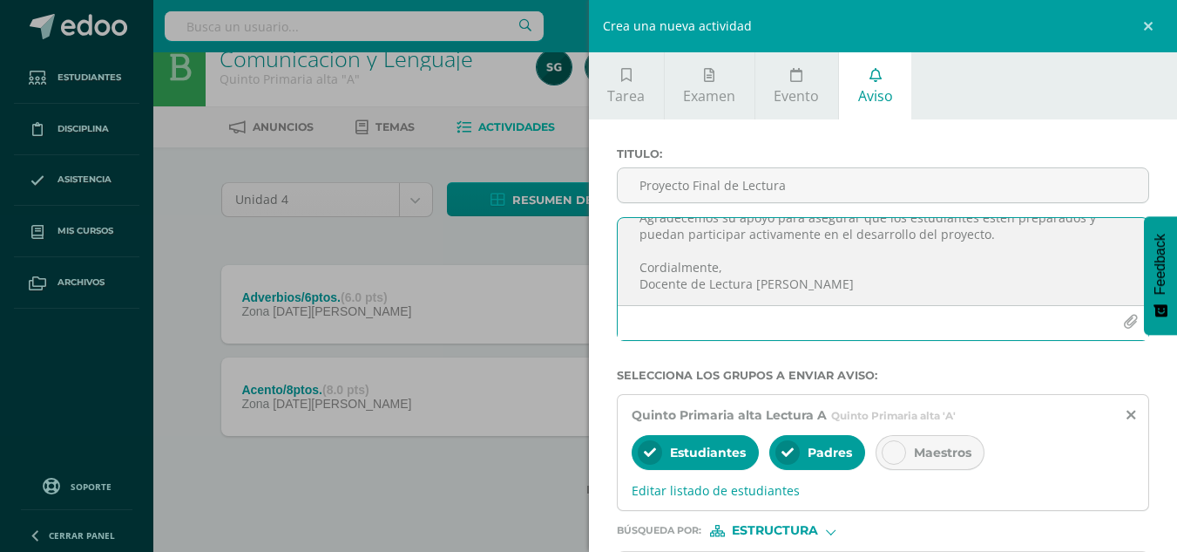
click at [1123, 316] on icon "button" at bounding box center [1130, 322] width 15 height 15
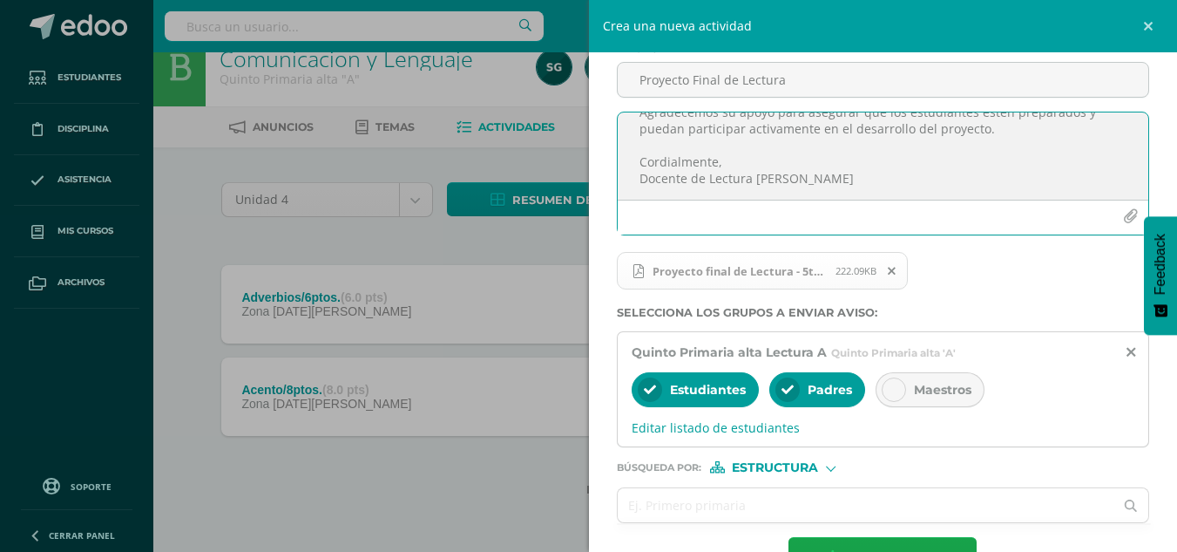
scroll to position [163, 0]
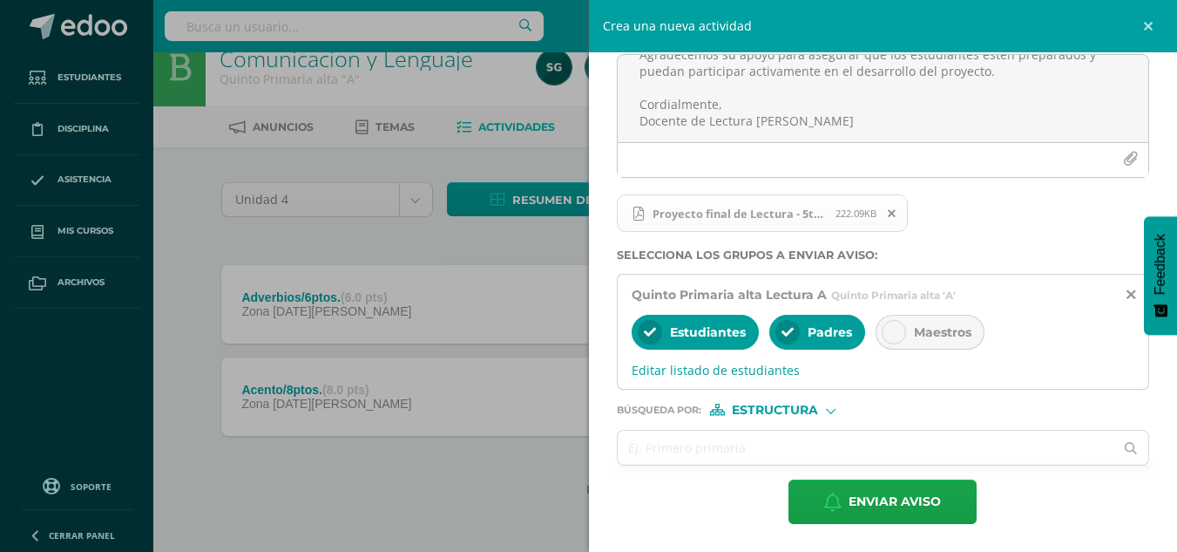
click at [754, 402] on div "Búsqueda por : Estructura Estructura Persona" at bounding box center [883, 403] width 533 height 26
click at [759, 406] on span "Estructura" at bounding box center [775, 410] width 86 height 10
click at [763, 451] on span "Persona" at bounding box center [781, 456] width 63 height 10
click at [684, 451] on input "text" at bounding box center [866, 448] width 497 height 34
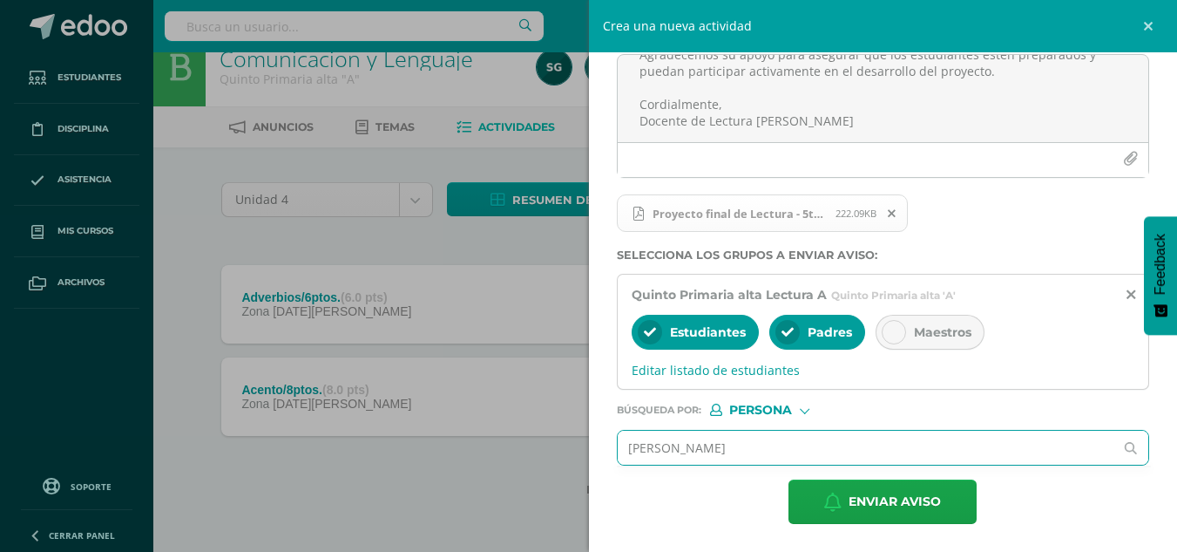
type input "[PERSON_NAME]"
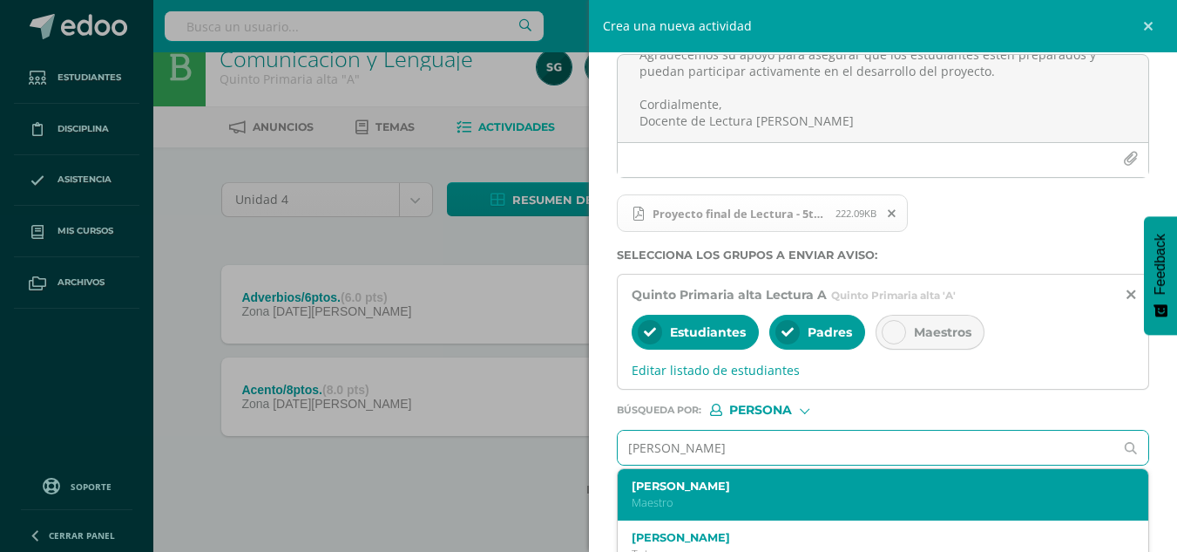
click at [682, 477] on div "[PERSON_NAME]" at bounding box center [884, 494] width 532 height 51
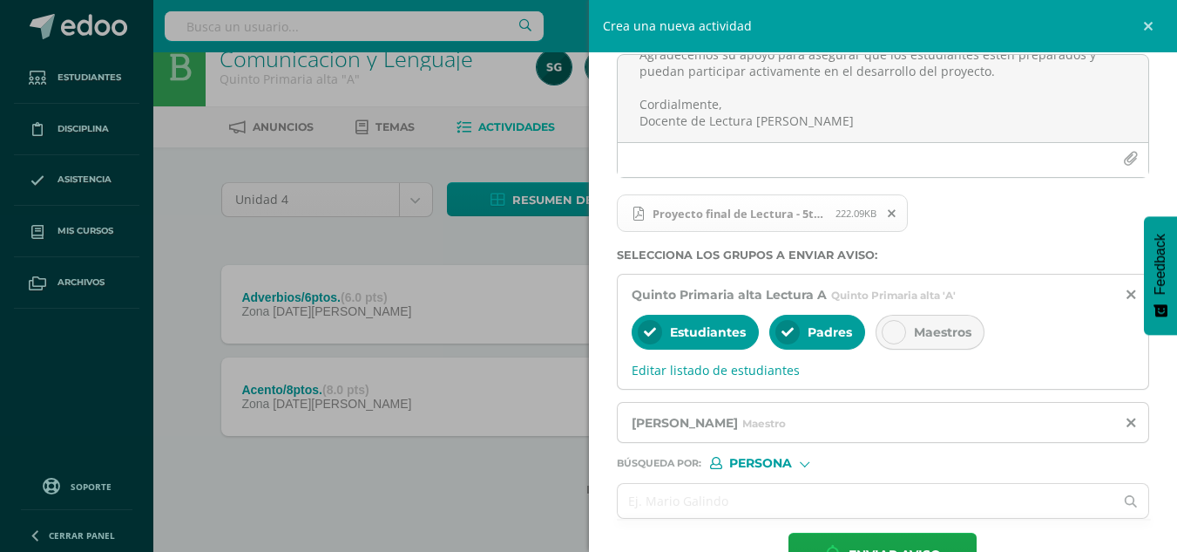
click at [677, 478] on form "Titulo : Proyecto Final de Lectura Estimados padres de familia y alumnos: Recib…" at bounding box center [883, 280] width 533 height 593
click at [672, 499] on input "text" at bounding box center [866, 501] width 497 height 34
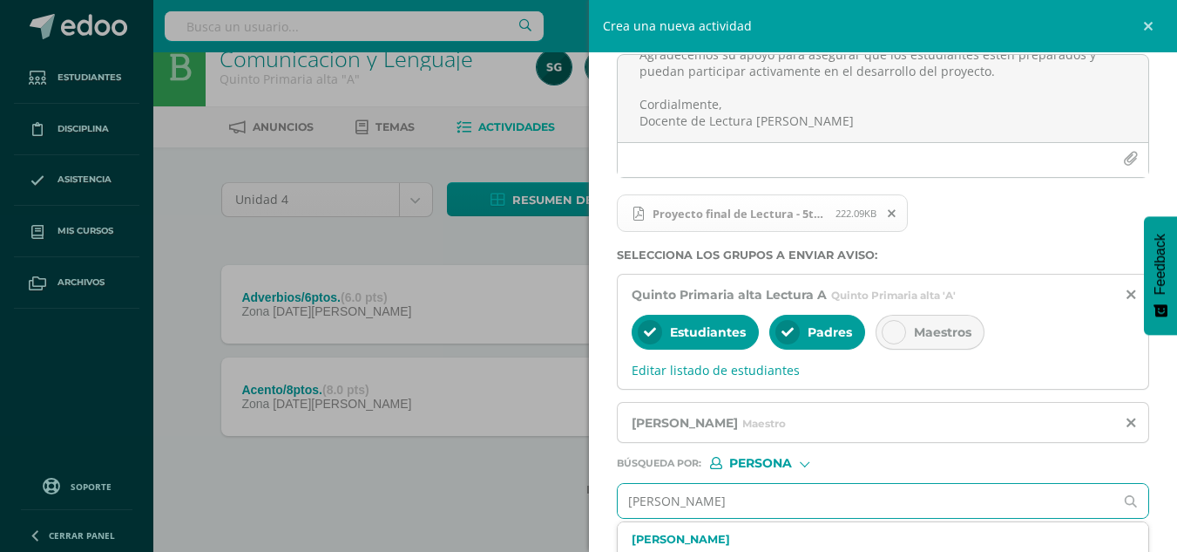
type input "[PERSON_NAME]"
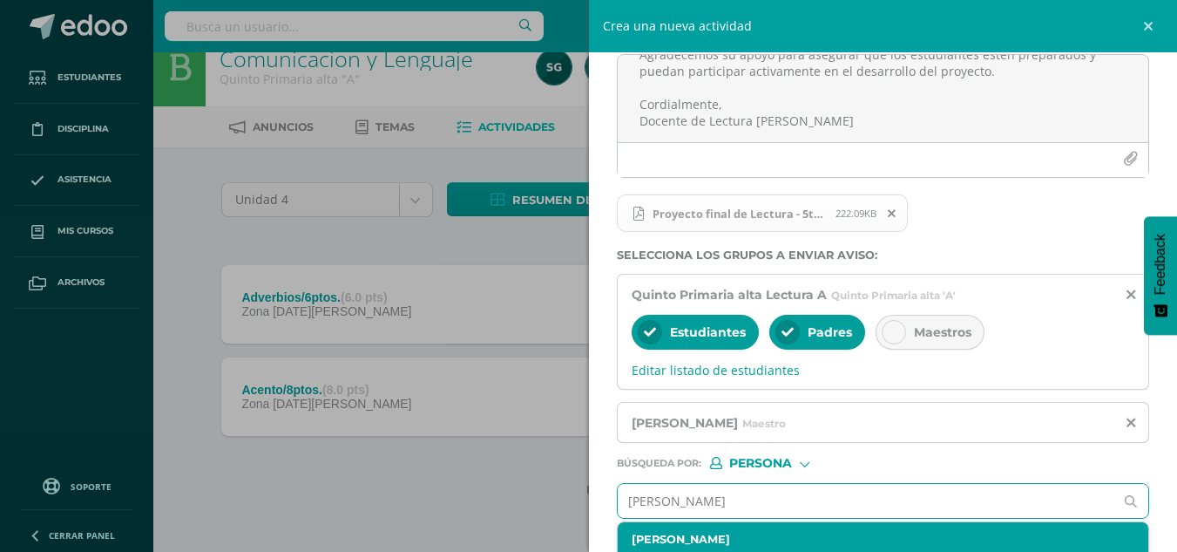
click at [724, 541] on label "[PERSON_NAME]" at bounding box center [872, 538] width 481 height 13
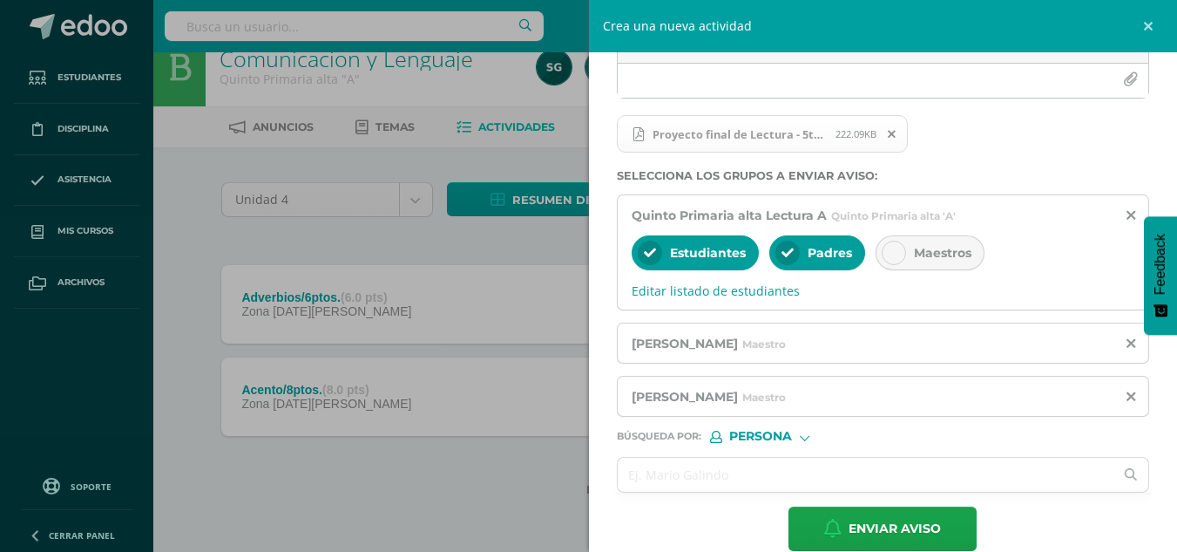
scroll to position [269, 0]
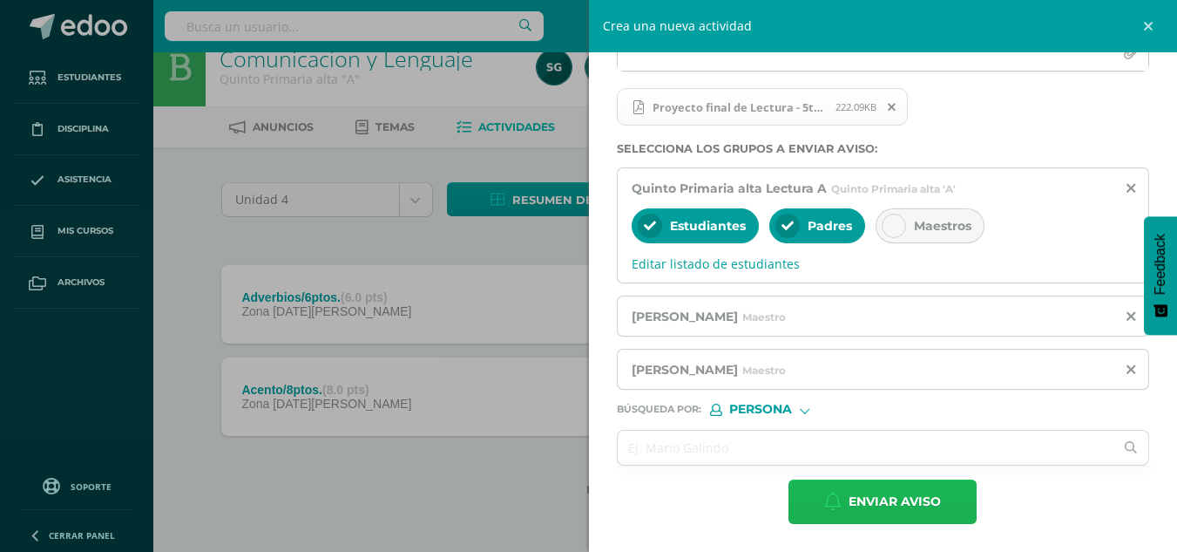
click at [895, 499] on span "Enviar aviso" at bounding box center [895, 501] width 92 height 43
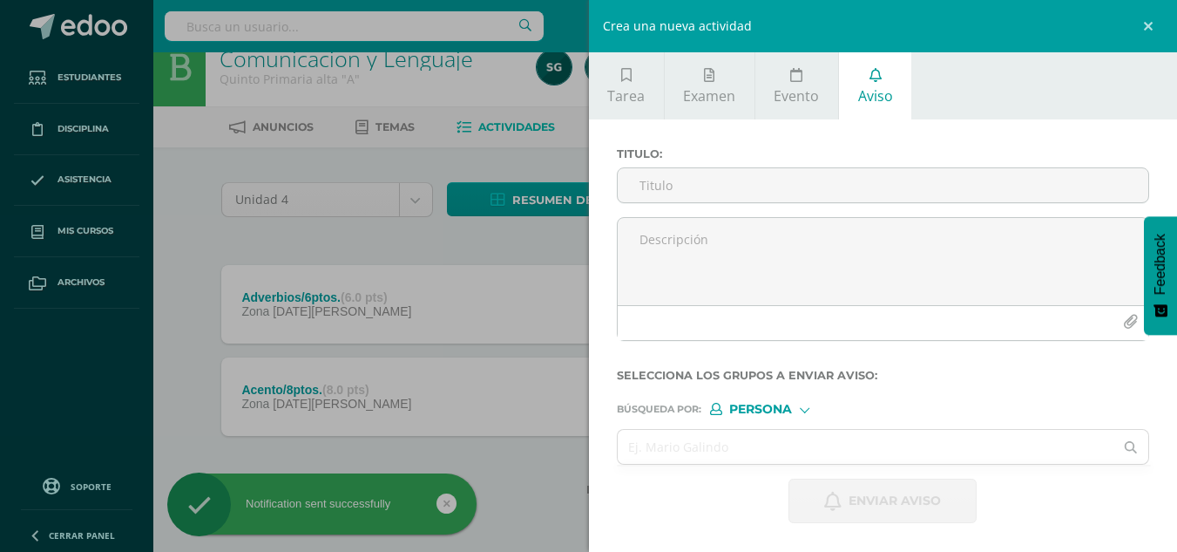
scroll to position [0, 0]
